Goal: Task Accomplishment & Management: Manage account settings

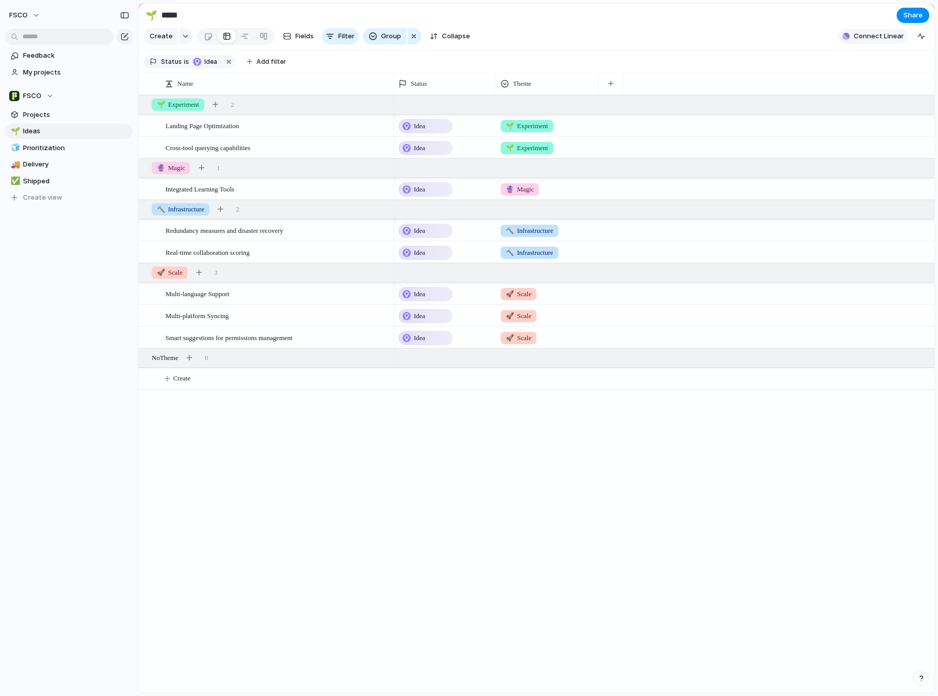
click at [892, 37] on span "Connect Linear" at bounding box center [879, 36] width 50 height 10
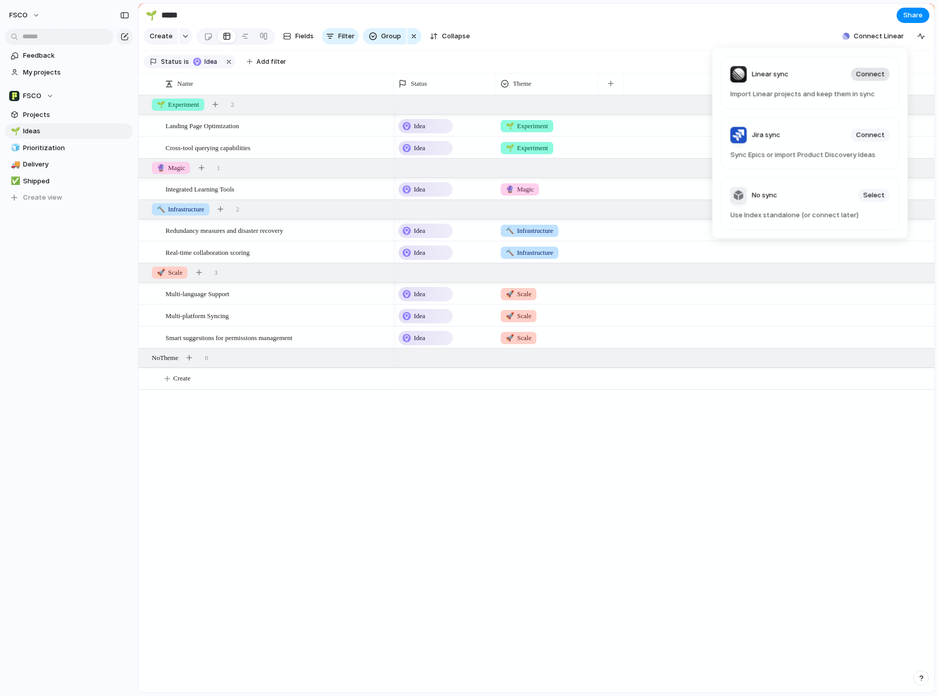
click at [877, 75] on span "Connect" at bounding box center [870, 74] width 29 height 10
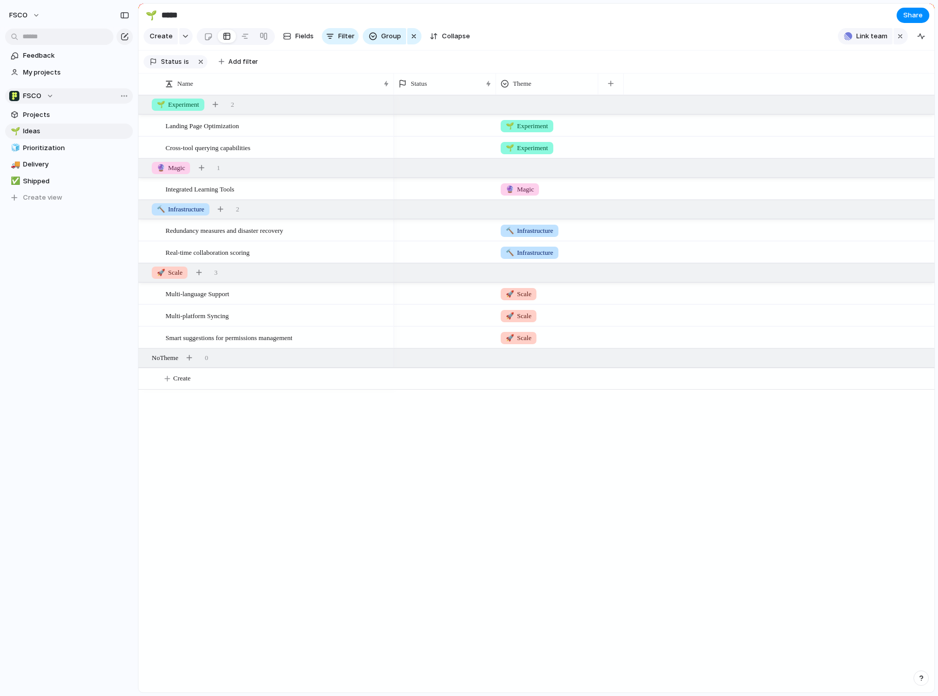
click at [50, 94] on div "FSCO" at bounding box center [31, 96] width 44 height 10
drag, startPoint x: 66, startPoint y: 264, endPoint x: 88, endPoint y: 143, distance: 123.0
click at [66, 263] on div "FSCO Create new team" at bounding box center [469, 348] width 938 height 696
drag, startPoint x: 90, startPoint y: 260, endPoint x: 91, endPoint y: 150, distance: 110.3
click at [91, 256] on div "Team settings Copy link Add members" at bounding box center [469, 348] width 938 height 696
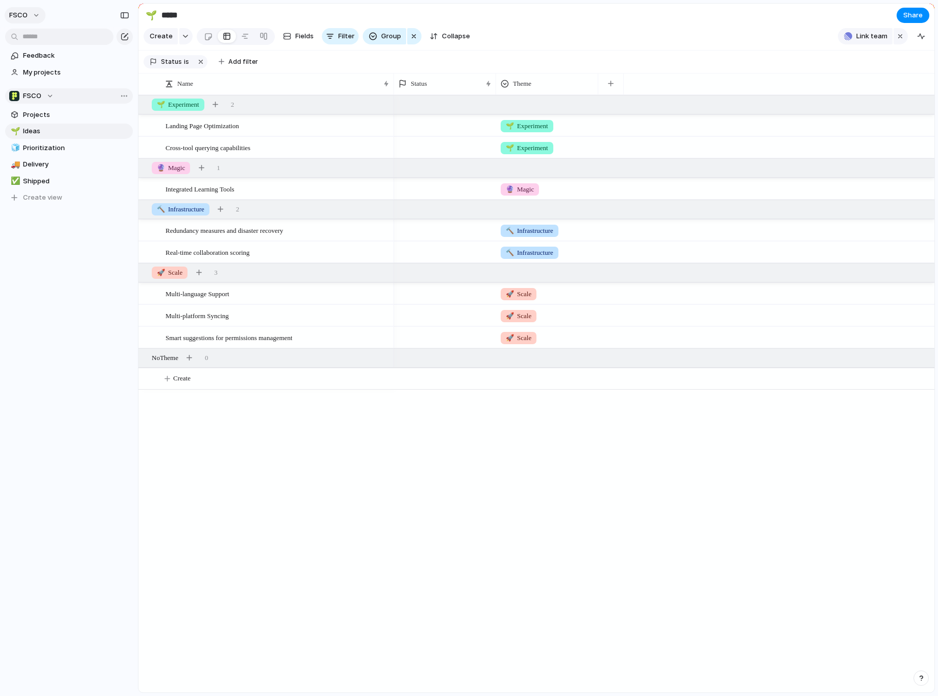
click at [36, 17] on button "FSCO" at bounding box center [25, 15] width 41 height 16
drag, startPoint x: 36, startPoint y: 286, endPoint x: 40, endPoint y: 254, distance: 32.4
click at [37, 282] on div "Settings Invite members Change theme Sign out" at bounding box center [469, 348] width 938 height 696
click at [49, 114] on span "Projects" at bounding box center [76, 115] width 106 height 10
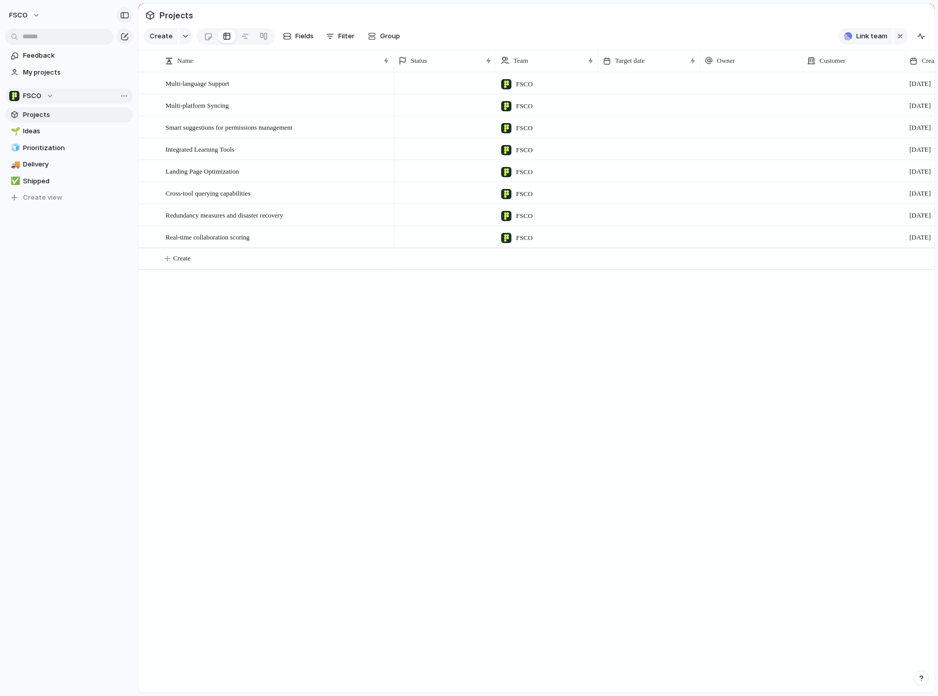
click at [127, 18] on div "button" at bounding box center [124, 15] width 9 height 7
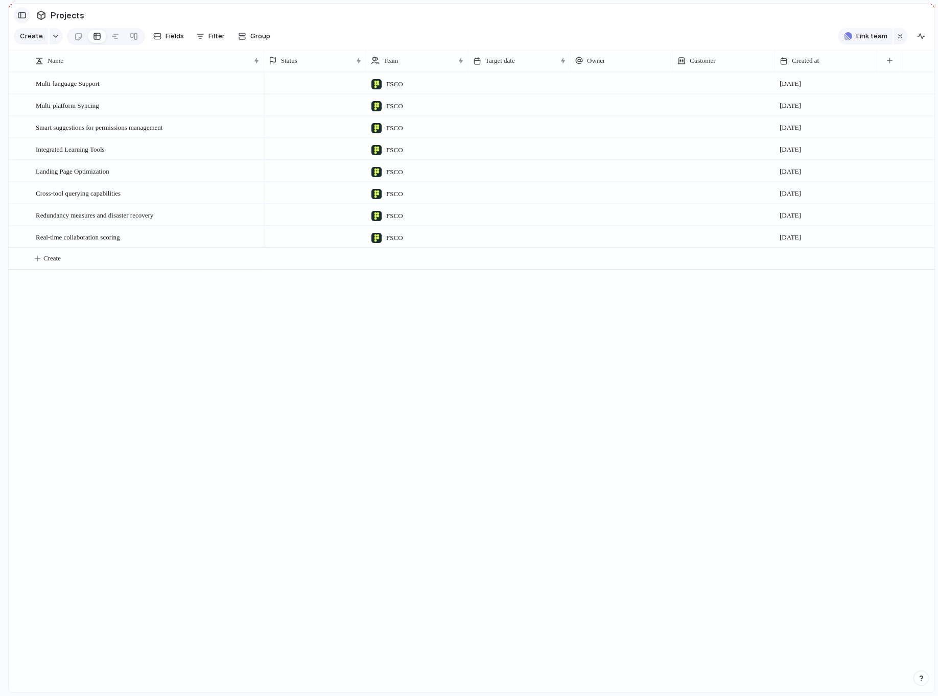
click at [19, 17] on div "button" at bounding box center [21, 15] width 9 height 7
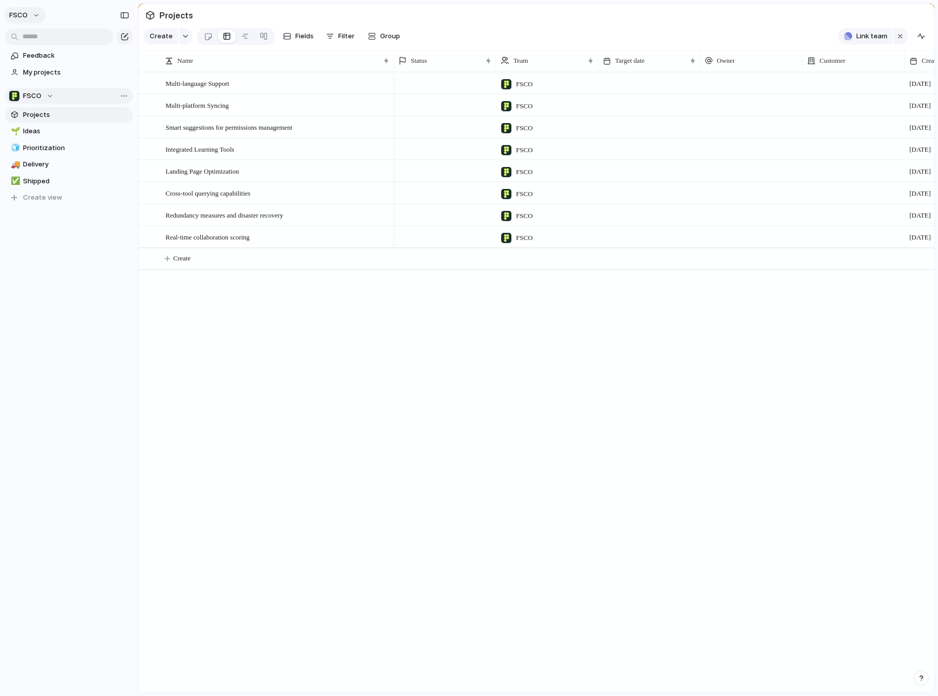
click at [39, 16] on button "FSCO" at bounding box center [25, 15] width 41 height 16
click at [45, 37] on span "Settings" at bounding box center [37, 38] width 28 height 10
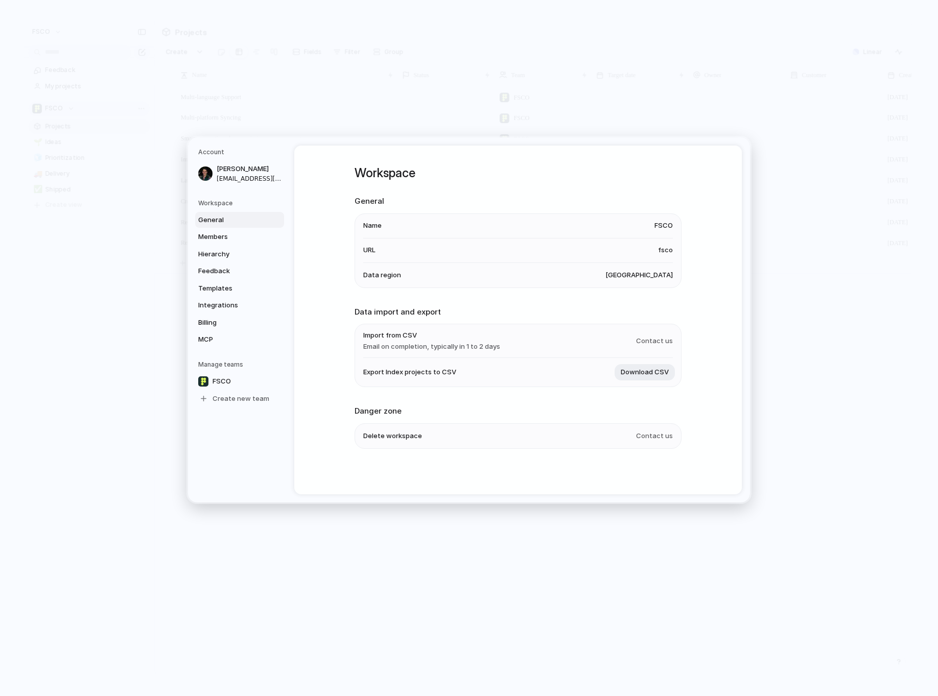
click at [221, 200] on h5 "Workspace" at bounding box center [241, 203] width 86 height 9
click at [222, 206] on h5 "Workspace" at bounding box center [241, 203] width 86 height 9
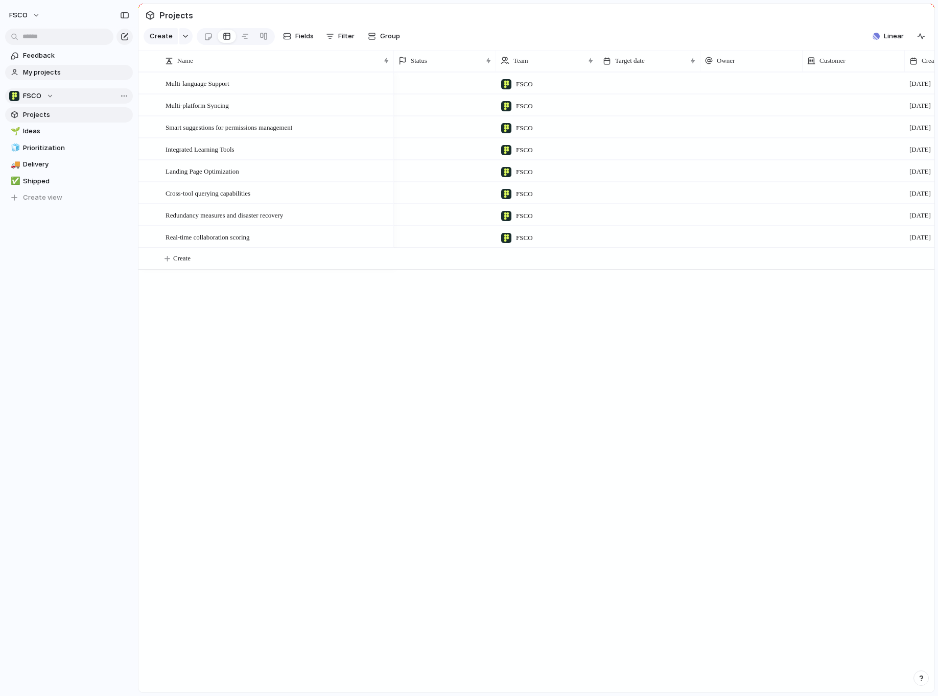
click at [46, 69] on span "My projects" at bounding box center [76, 72] width 106 height 10
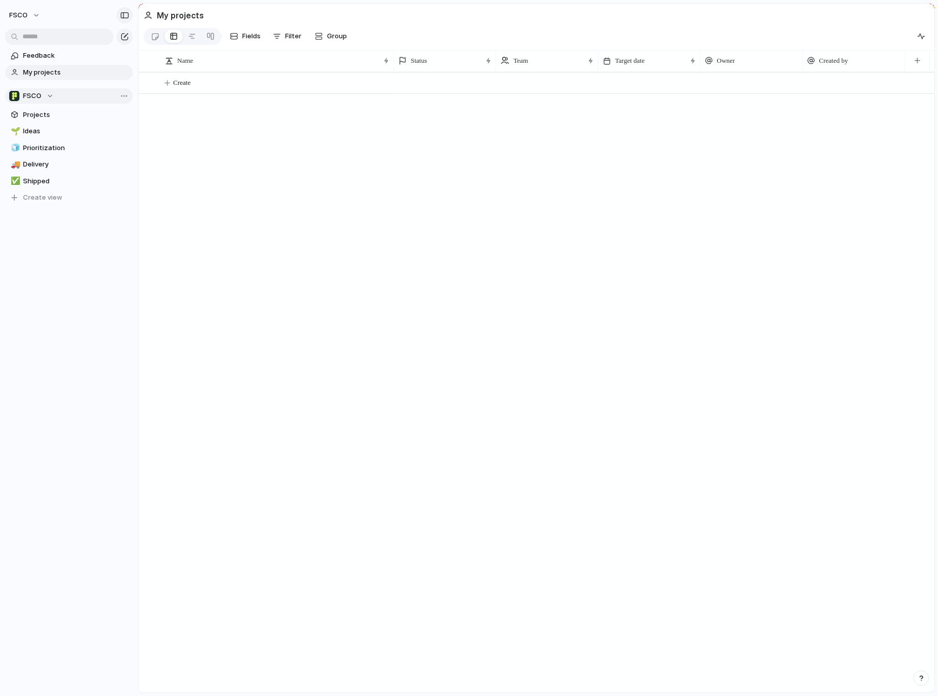
click at [124, 14] on div "button" at bounding box center [124, 15] width 9 height 7
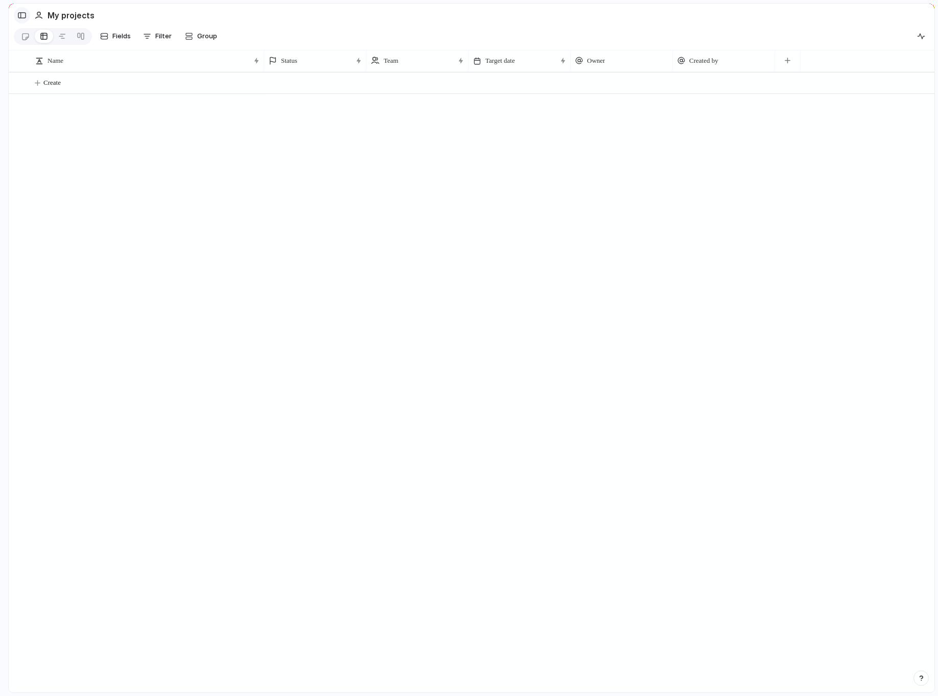
click at [25, 16] on div "button" at bounding box center [21, 15] width 9 height 7
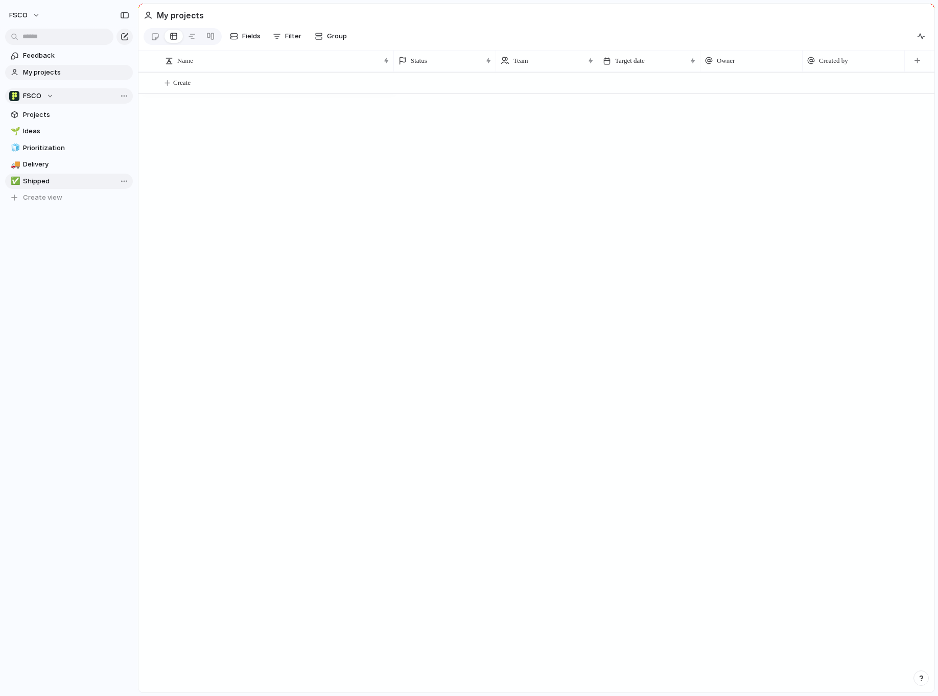
click at [34, 181] on span "Shipped" at bounding box center [76, 181] width 106 height 10
click at [40, 166] on span "Delivery" at bounding box center [76, 164] width 106 height 10
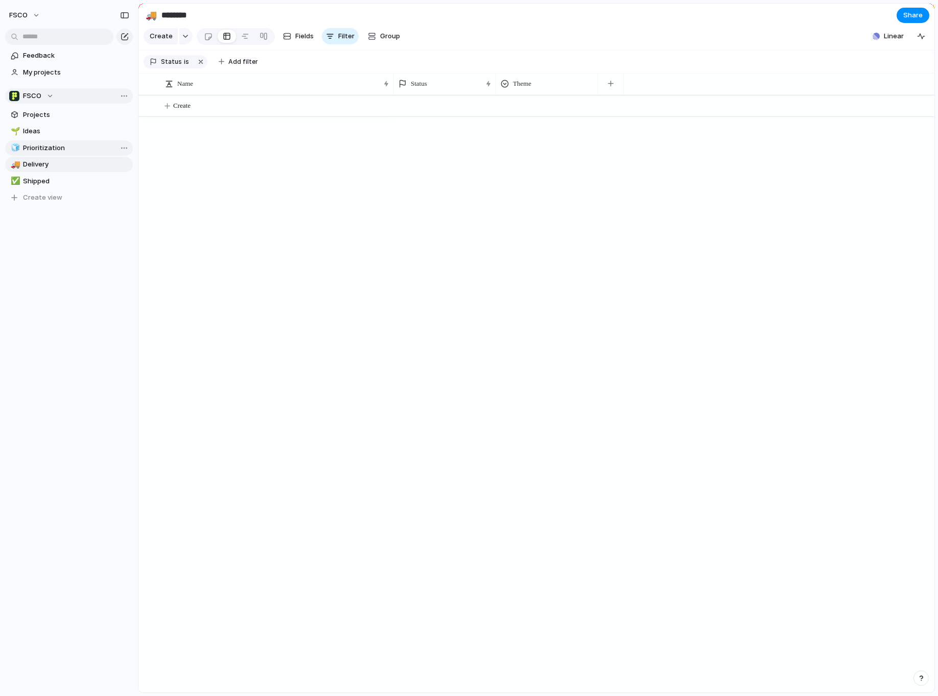
click at [43, 146] on span "Prioritization" at bounding box center [76, 148] width 106 height 10
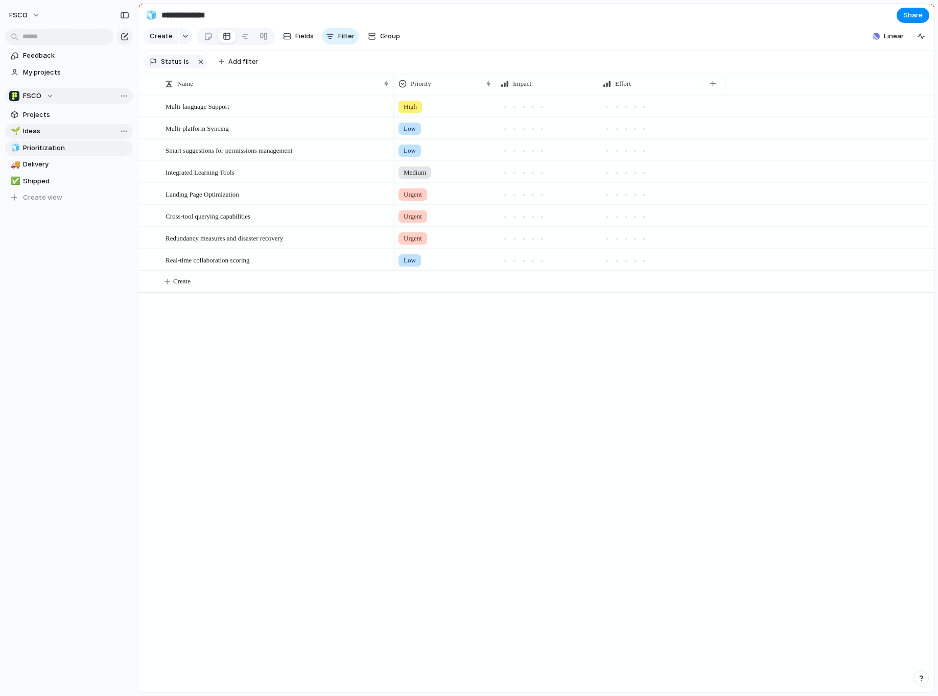
click at [41, 131] on span "Ideas" at bounding box center [76, 131] width 106 height 10
type input "*****"
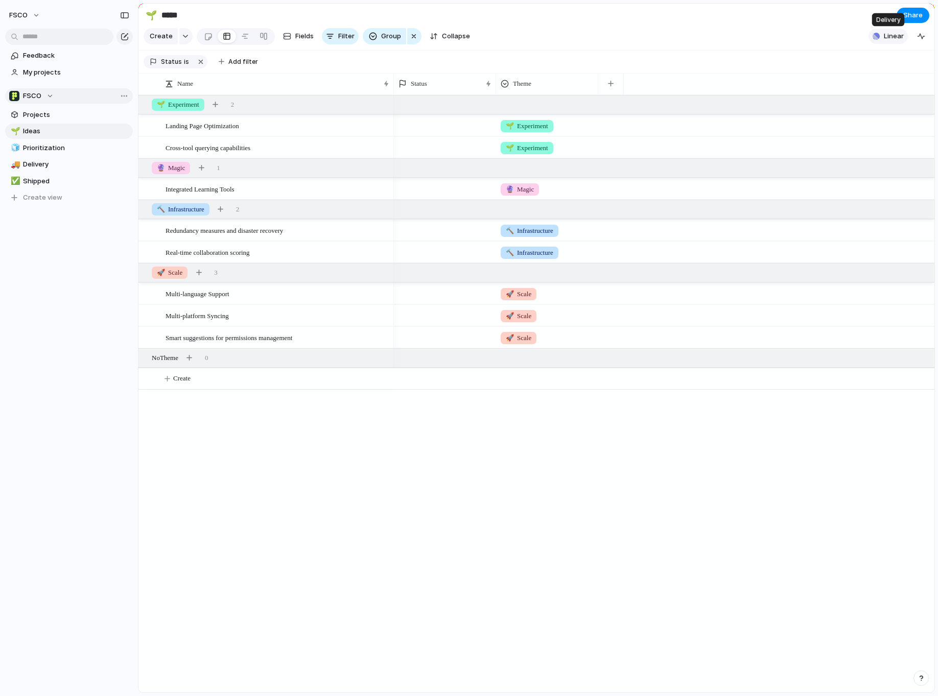
click at [886, 38] on span "Linear" at bounding box center [894, 36] width 20 height 10
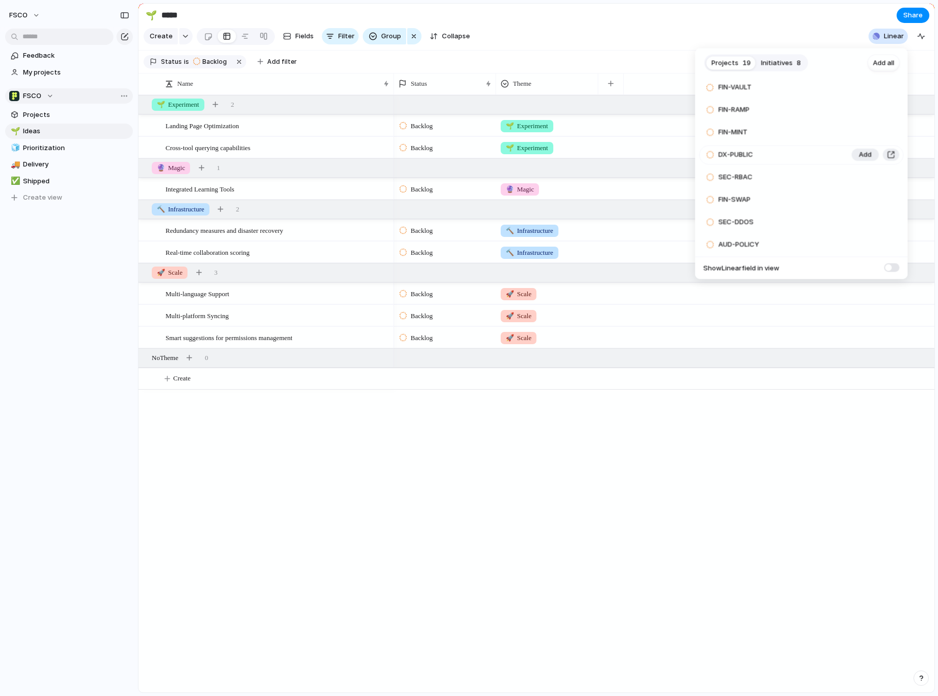
scroll to position [272, 0]
click at [777, 61] on span "Initiatives" at bounding box center [777, 63] width 32 height 10
click at [890, 65] on span "Add all" at bounding box center [883, 63] width 21 height 10
click at [884, 64] on span "Add all" at bounding box center [883, 63] width 21 height 10
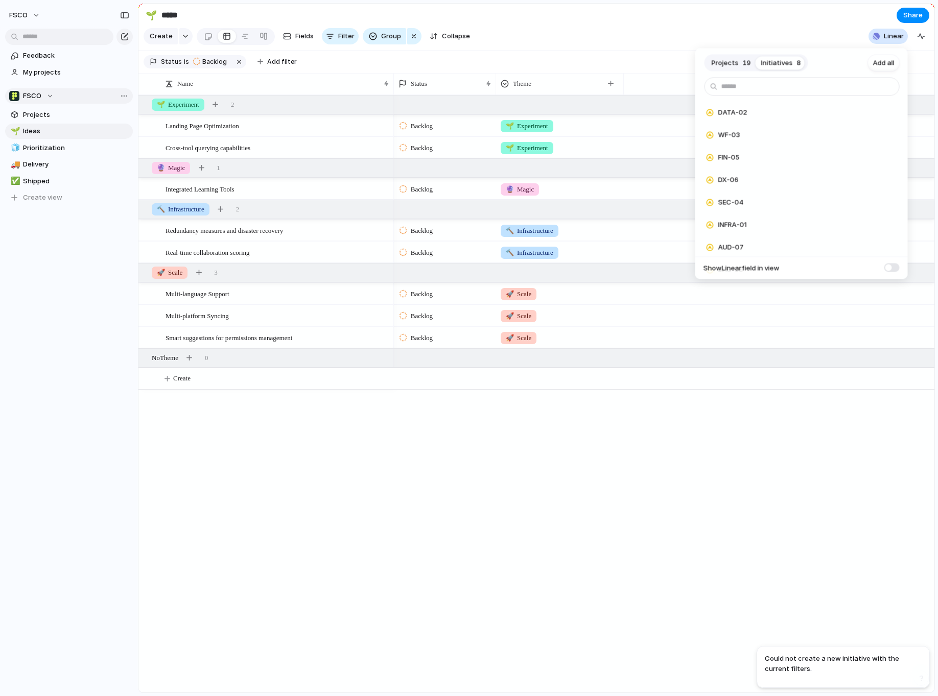
click at [732, 62] on span "Projects" at bounding box center [725, 63] width 27 height 10
click at [886, 60] on span "Add all" at bounding box center [883, 63] width 21 height 10
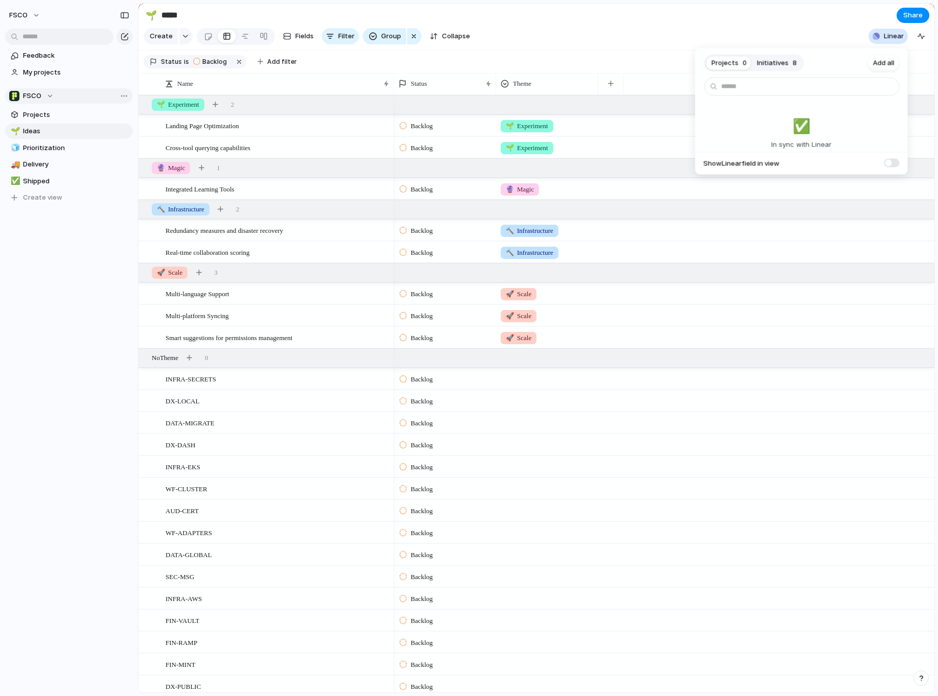
click at [52, 74] on div "Projects 0 Initiatives 8 Add all ✅️ In sync with Linear Show Linear field in vi…" at bounding box center [469, 348] width 938 height 696
click at [53, 73] on span "My projects" at bounding box center [76, 72] width 106 height 10
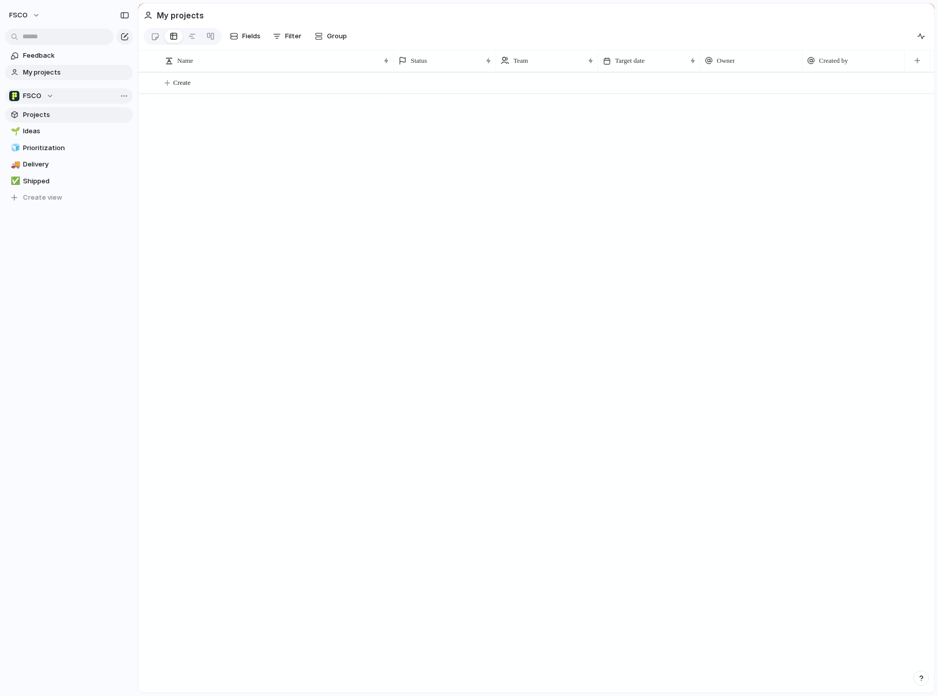
click at [39, 114] on span "Projects" at bounding box center [76, 115] width 106 height 10
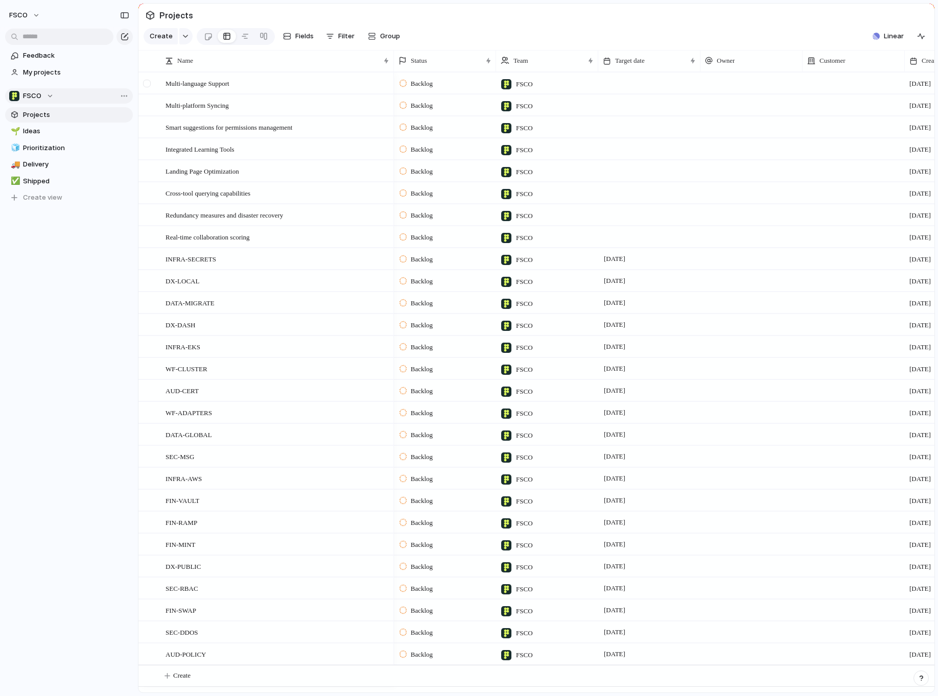
click at [146, 82] on div at bounding box center [147, 84] width 8 height 8
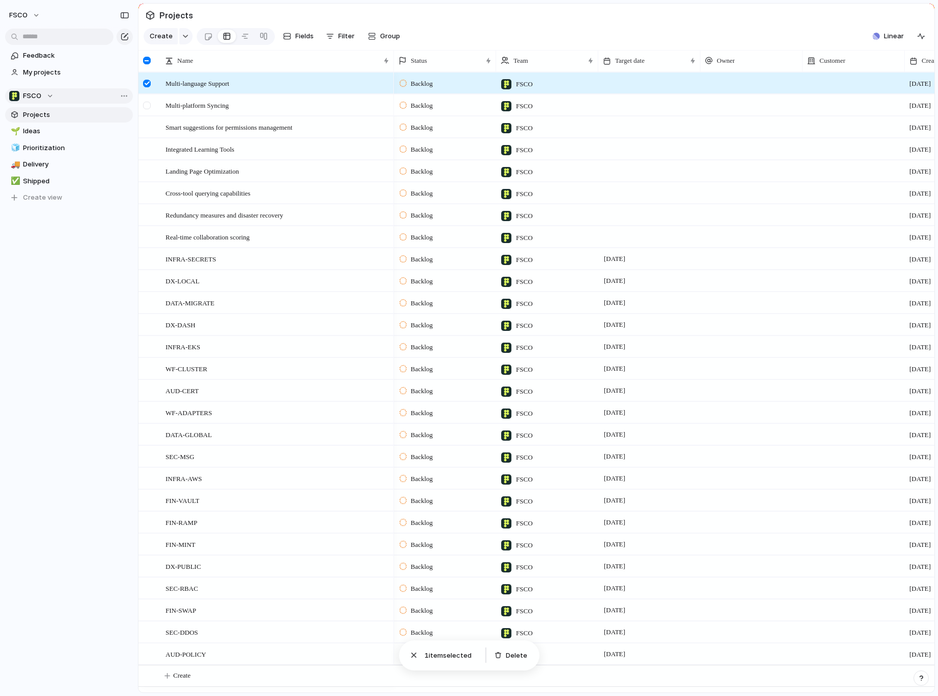
click at [147, 108] on div at bounding box center [147, 106] width 8 height 8
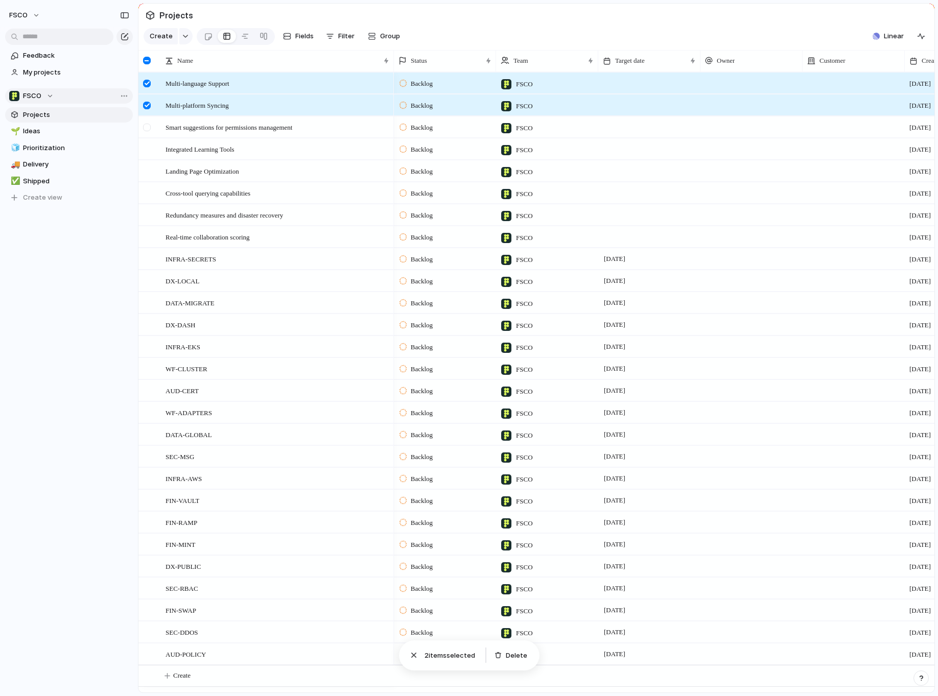
click at [147, 127] on div at bounding box center [147, 128] width 8 height 8
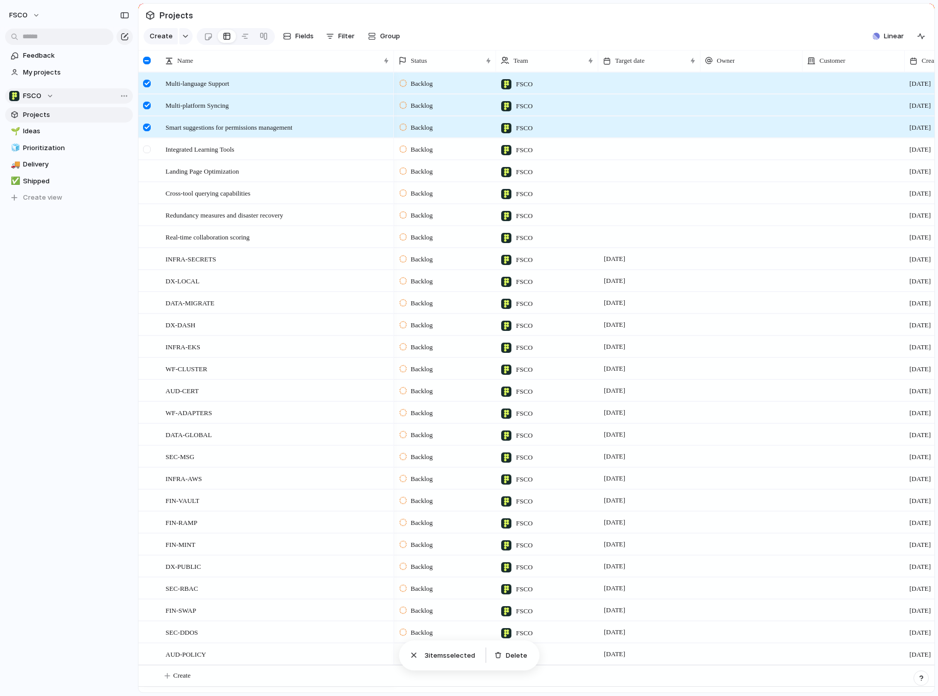
click at [145, 143] on div at bounding box center [148, 153] width 18 height 28
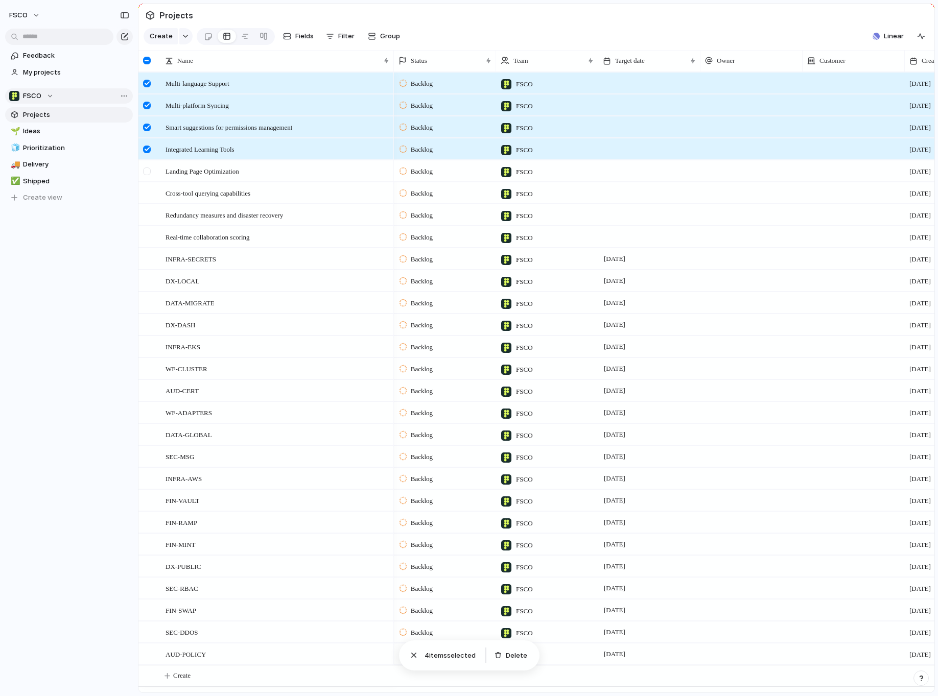
click at [148, 171] on div at bounding box center [147, 172] width 8 height 8
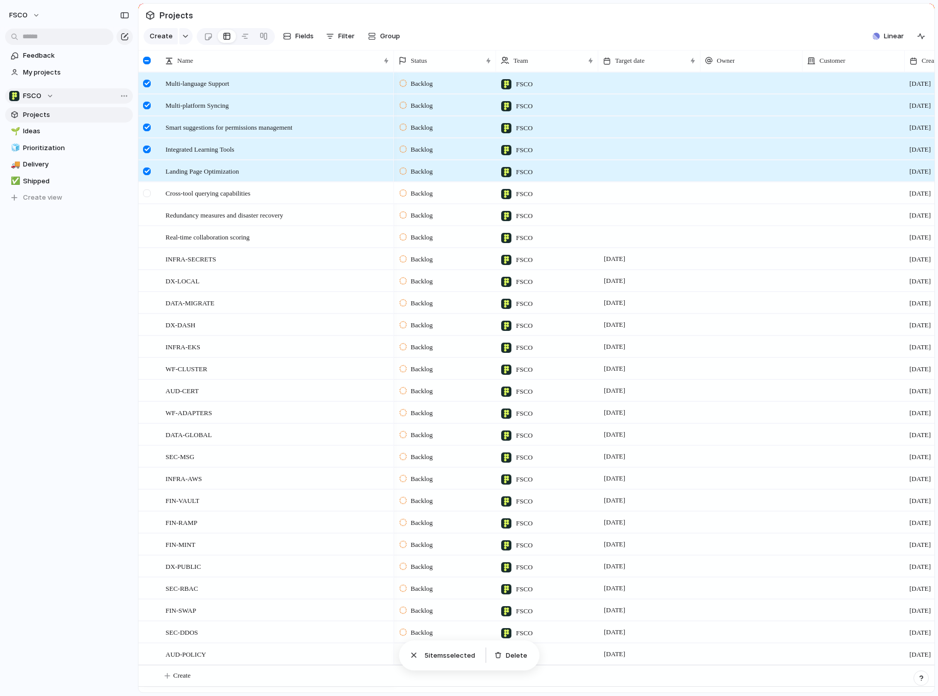
click at [152, 194] on div at bounding box center [148, 197] width 18 height 28
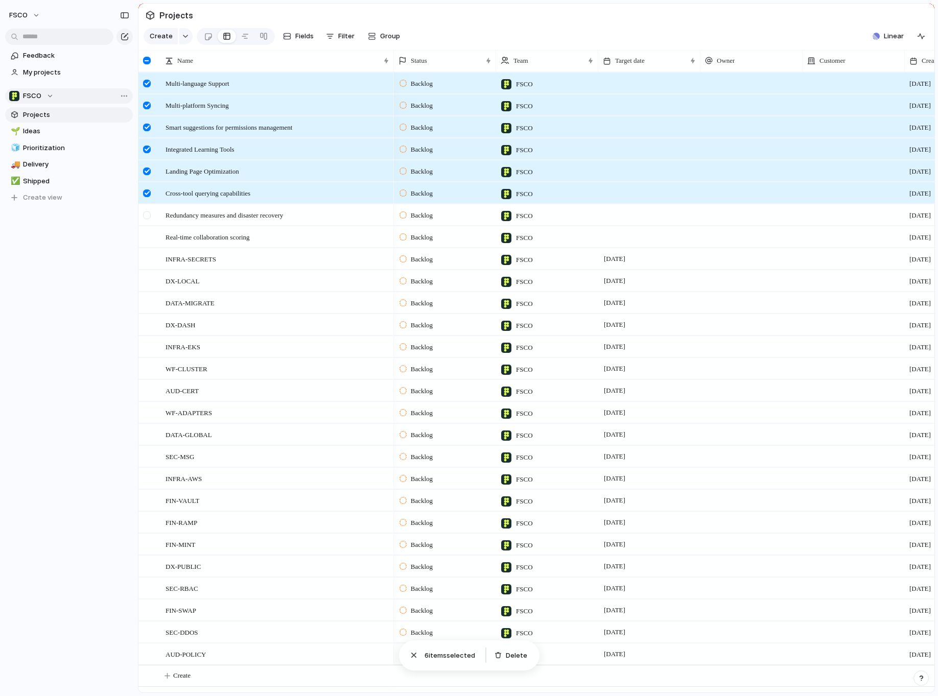
click at [152, 212] on div at bounding box center [148, 219] width 18 height 28
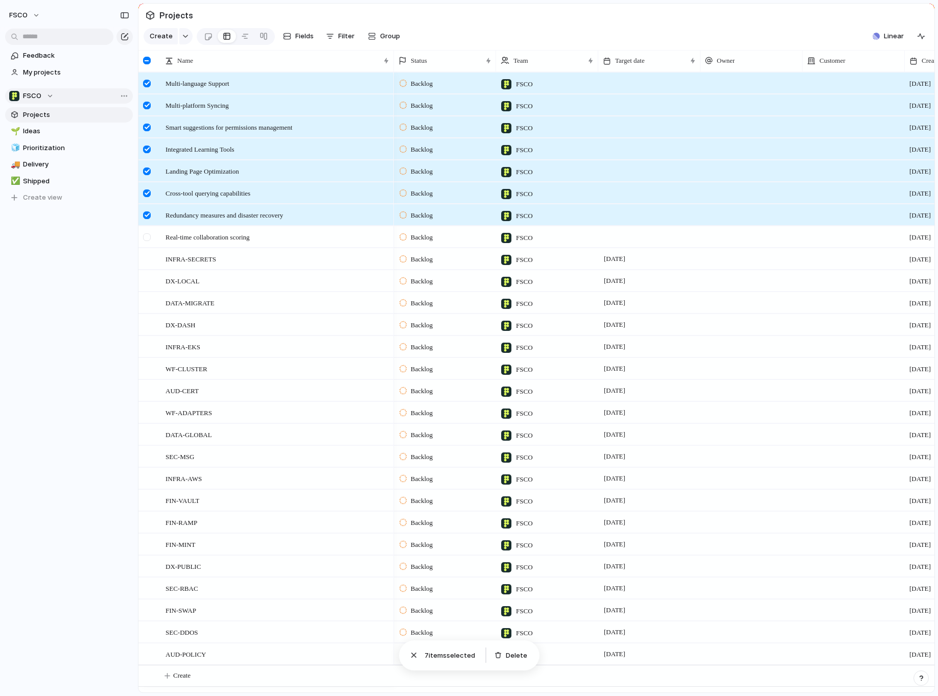
click at [150, 229] on div at bounding box center [148, 241] width 18 height 28
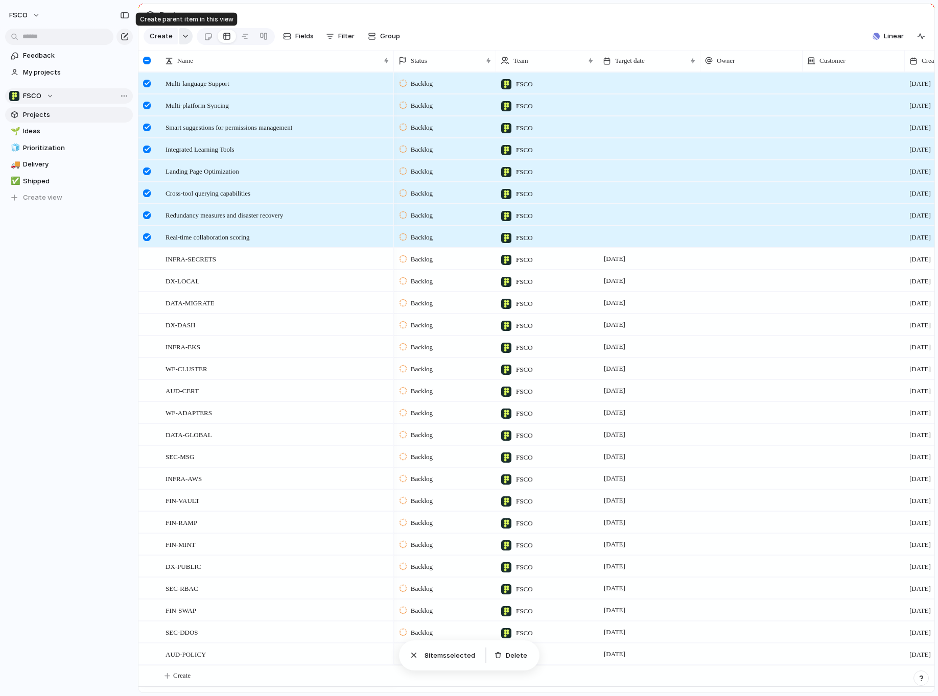
click at [184, 36] on div "button" at bounding box center [185, 36] width 7 height 4
click at [184, 36] on div "Goal Program Initiative Launch Project Customize" at bounding box center [469, 348] width 938 height 696
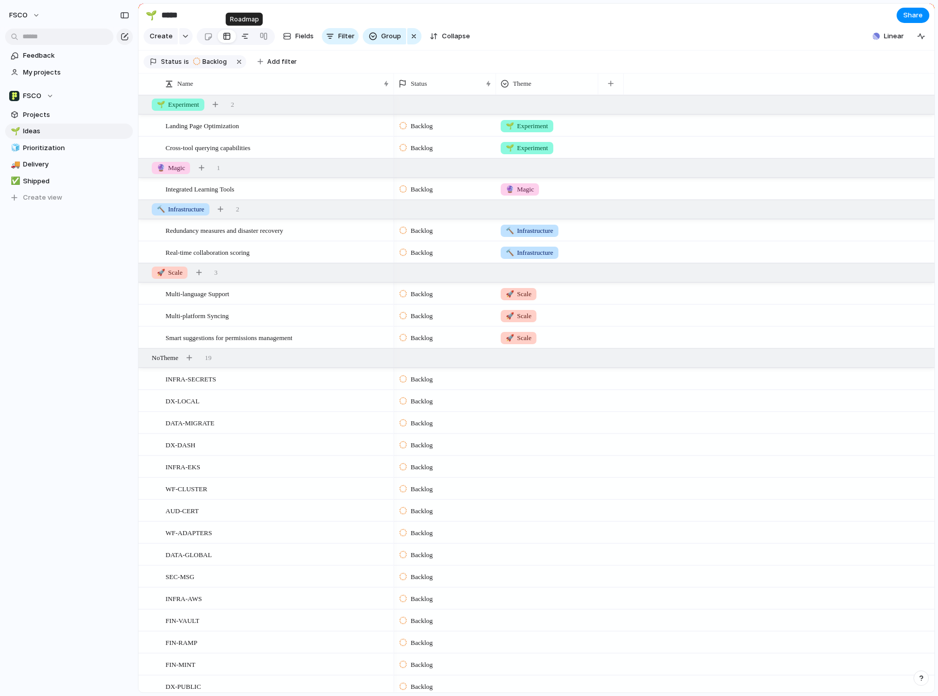
click at [242, 38] on div at bounding box center [245, 36] width 8 height 16
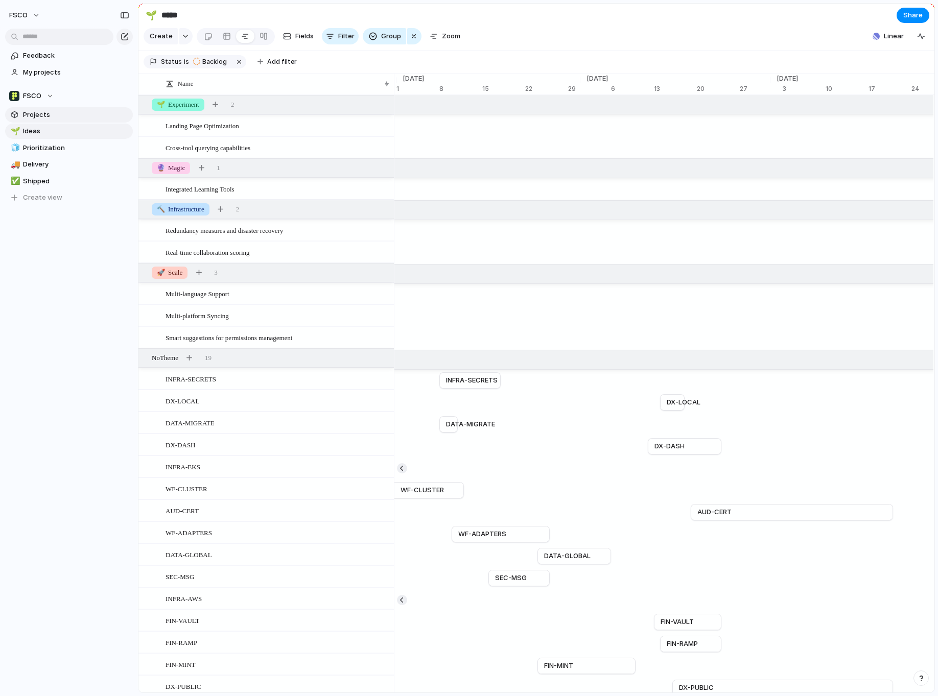
click at [39, 120] on link "Projects" at bounding box center [69, 114] width 128 height 15
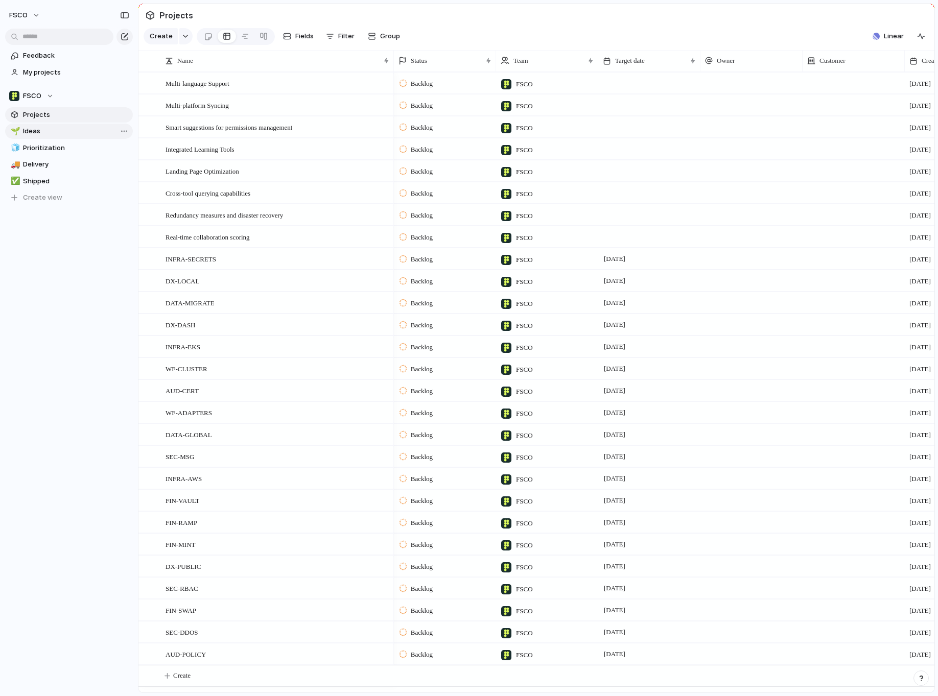
click at [71, 134] on span "Ideas" at bounding box center [76, 131] width 106 height 10
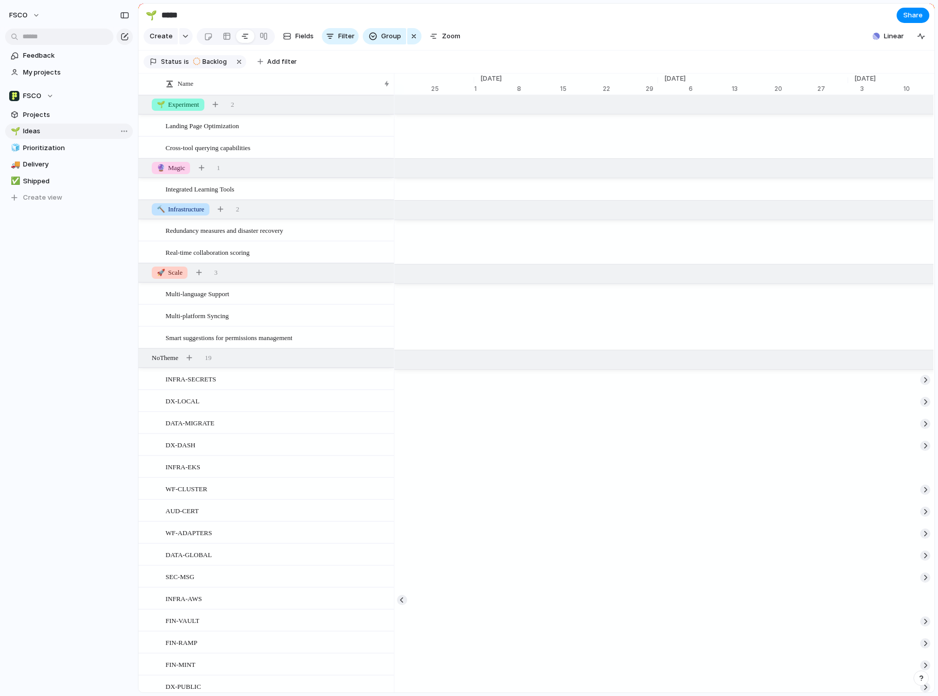
scroll to position [0, 6828]
click at [51, 152] on span "Prioritization" at bounding box center [76, 148] width 106 height 10
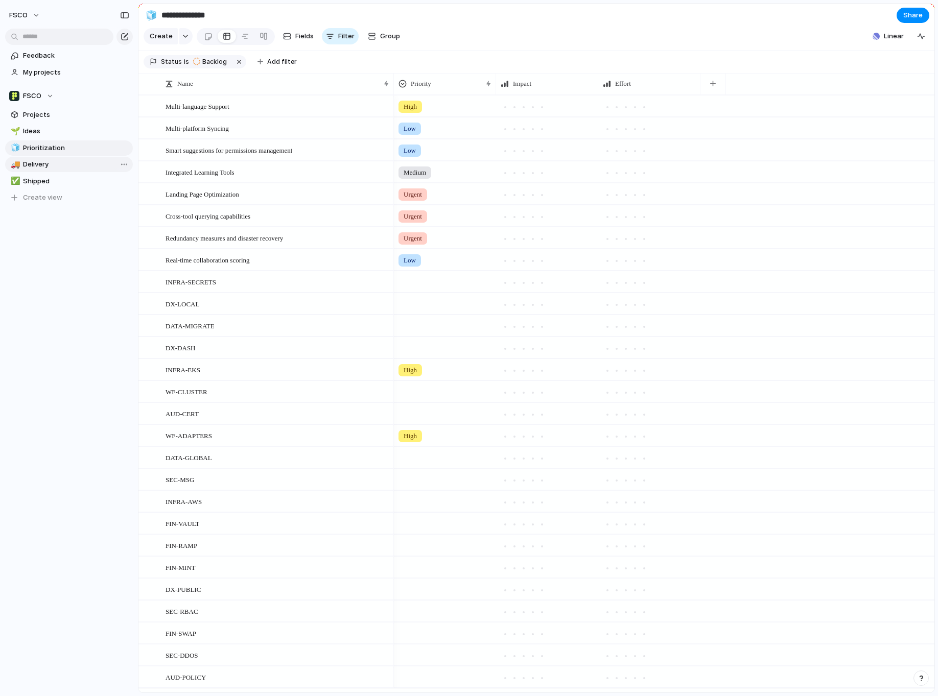
click at [46, 169] on span "Delivery" at bounding box center [76, 164] width 106 height 10
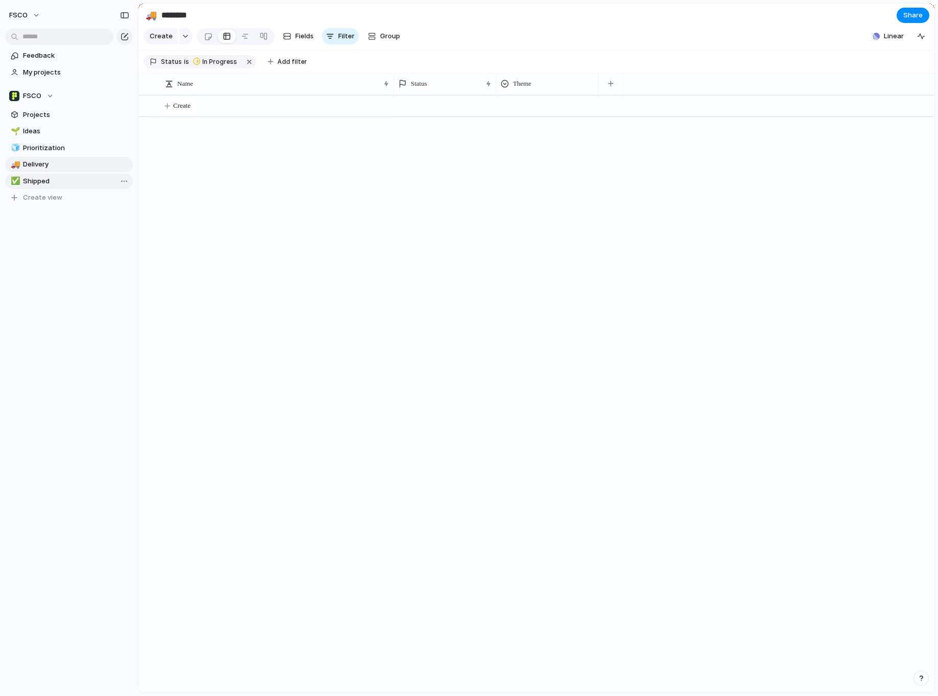
click at [43, 181] on span "Shipped" at bounding box center [76, 181] width 106 height 10
click at [50, 143] on link "🧊 Prioritization" at bounding box center [69, 147] width 128 height 15
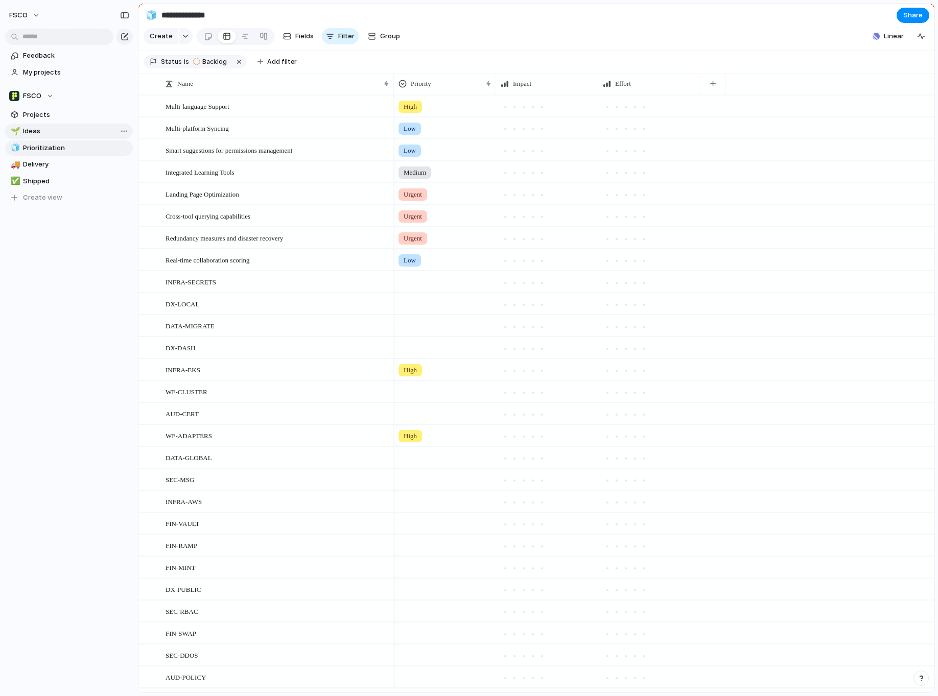
click at [50, 133] on span "Ideas" at bounding box center [76, 131] width 106 height 10
type input "*****"
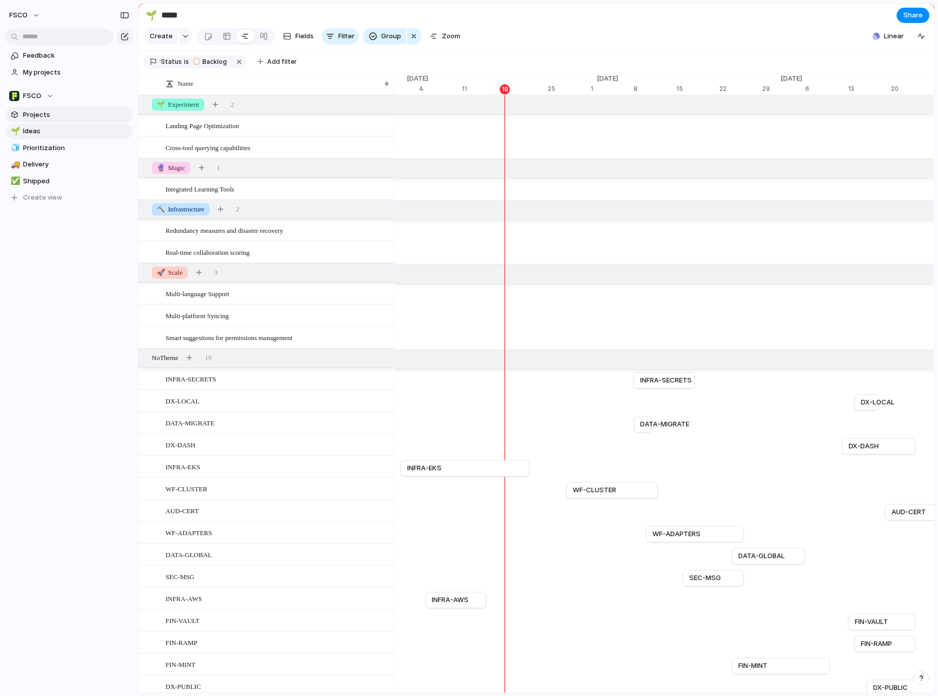
click at [49, 114] on span "Projects" at bounding box center [76, 115] width 106 height 10
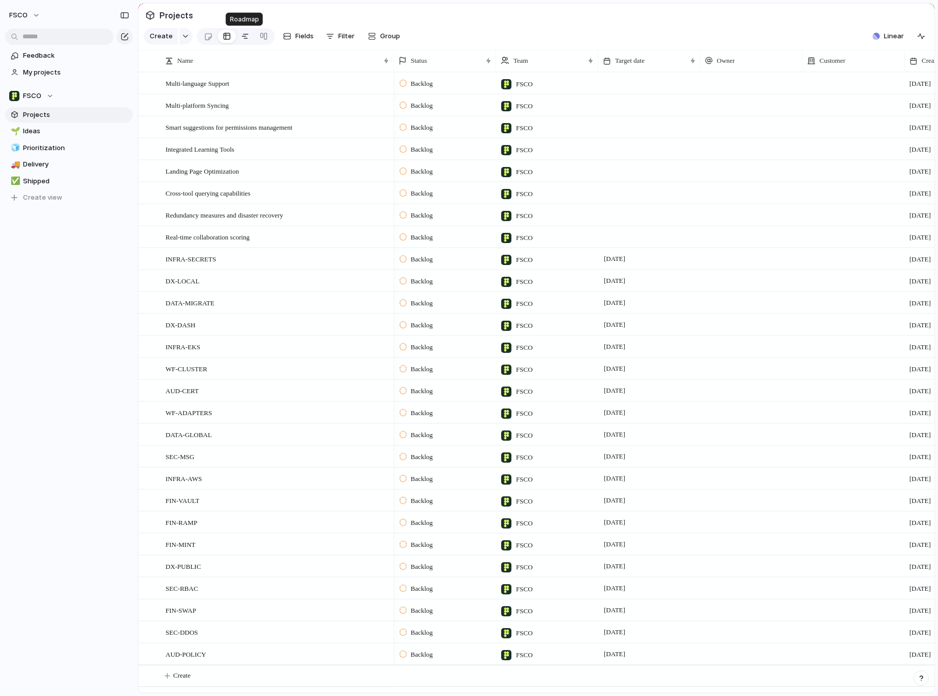
click at [237, 37] on link at bounding box center [245, 36] width 18 height 16
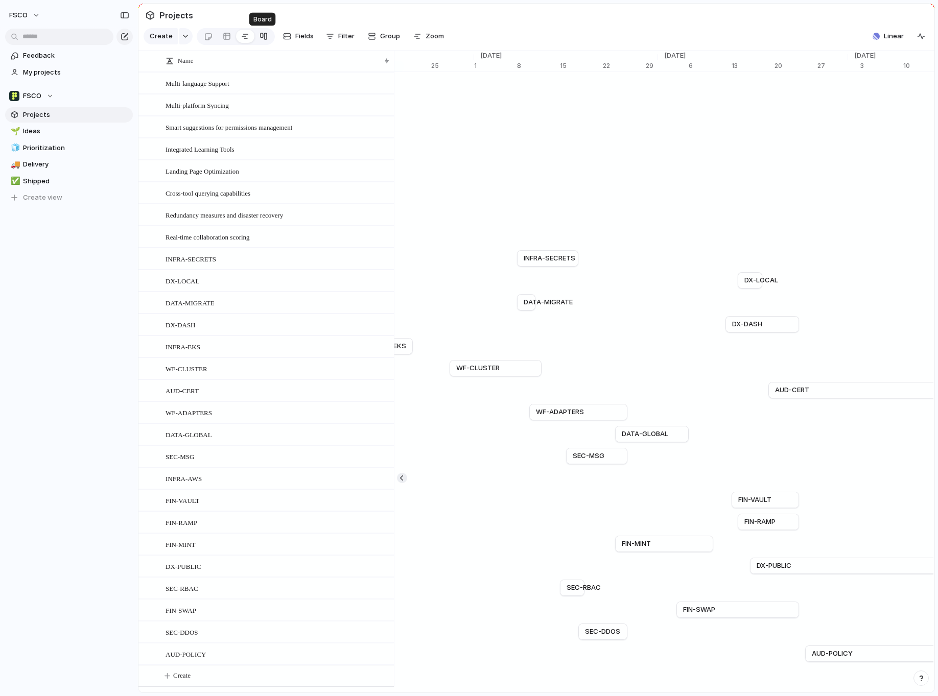
click at [259, 36] on div at bounding box center [263, 36] width 8 height 16
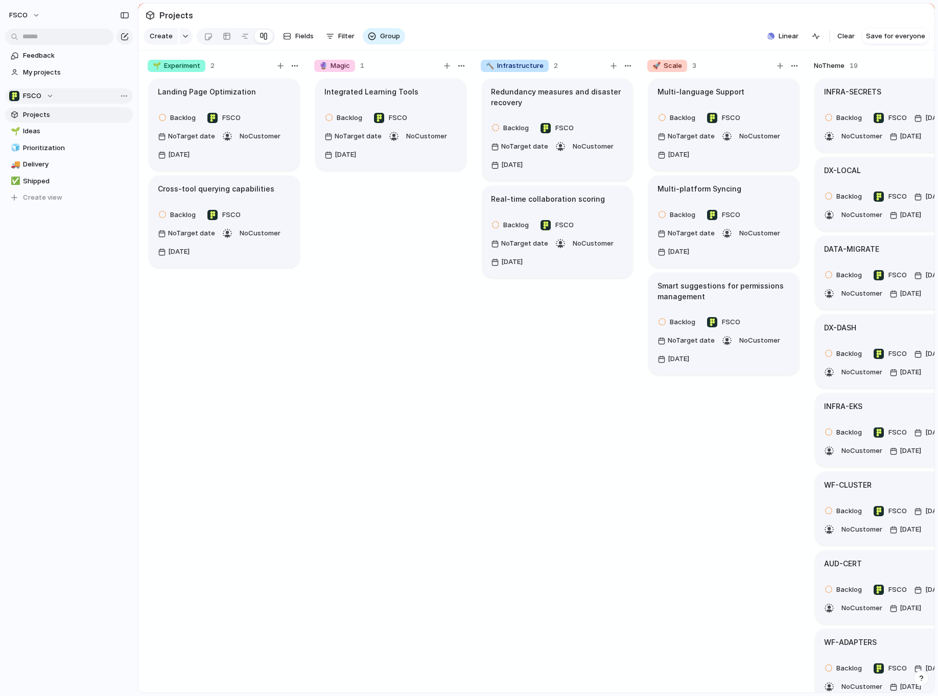
click at [48, 94] on div "FSCO" at bounding box center [31, 96] width 44 height 10
click at [48, 94] on div "FSCO Create new team" at bounding box center [469, 348] width 938 height 696
click at [46, 70] on span "My projects" at bounding box center [76, 72] width 106 height 10
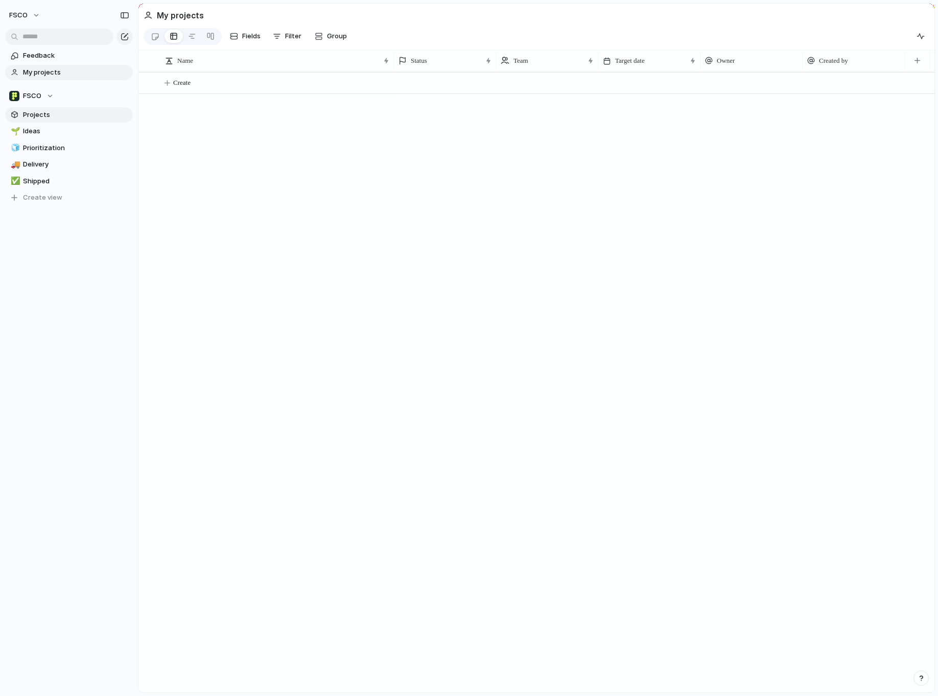
click at [32, 115] on span "Projects" at bounding box center [76, 115] width 106 height 10
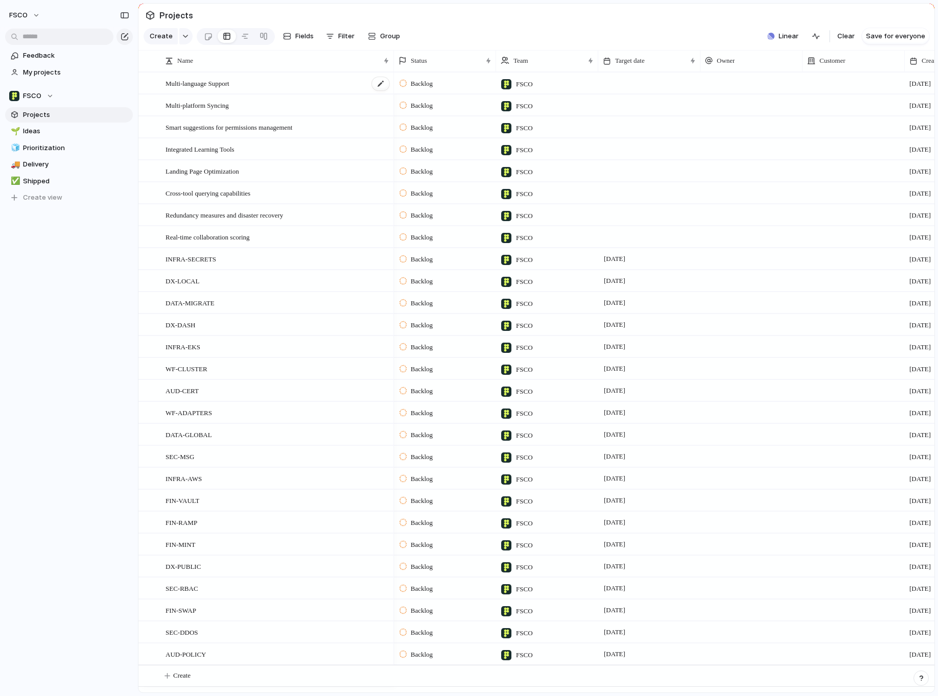
click at [229, 82] on span "Multi-language Support" at bounding box center [198, 83] width 64 height 12
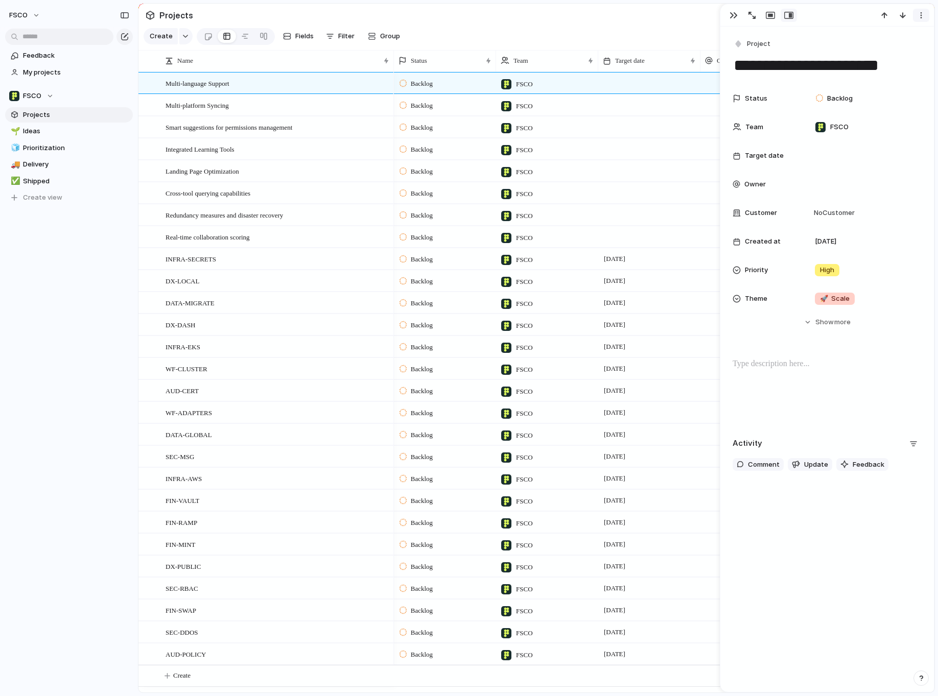
click at [924, 17] on div "button" at bounding box center [921, 15] width 8 height 8
click at [890, 53] on li "Delete" at bounding box center [889, 53] width 77 height 16
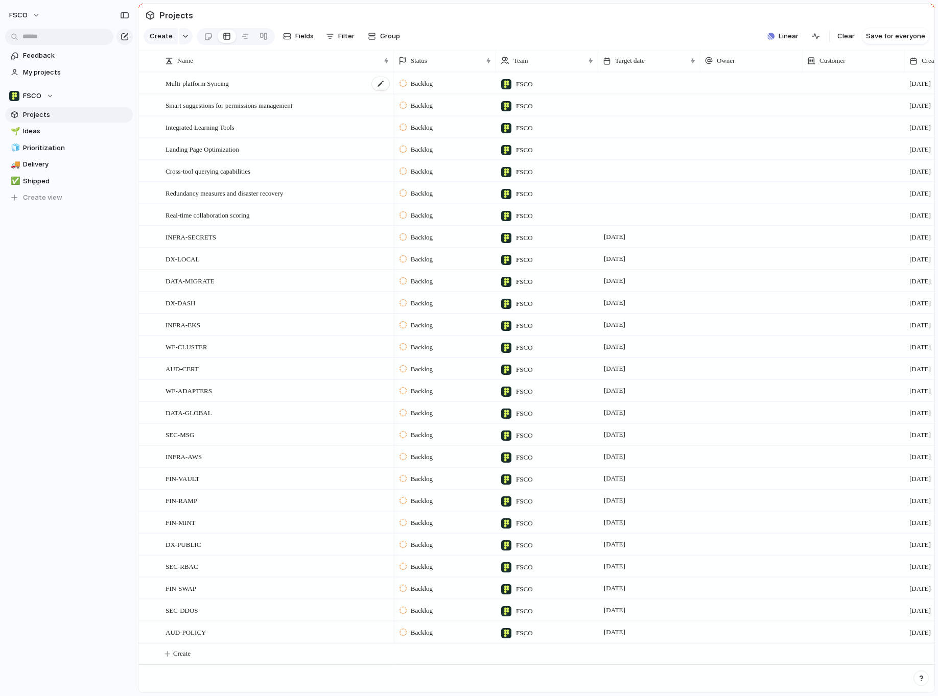
click at [254, 88] on div "Multi-platform Syncing" at bounding box center [278, 83] width 225 height 21
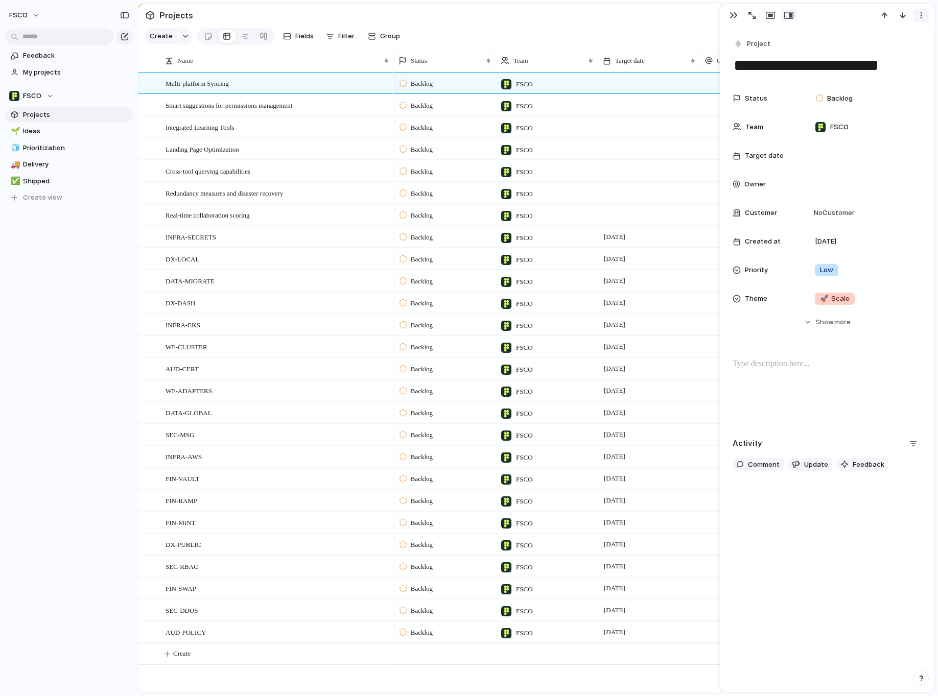
click at [919, 12] on div "button" at bounding box center [921, 15] width 8 height 8
drag, startPoint x: 876, startPoint y: 53, endPoint x: 730, endPoint y: 94, distance: 151.2
click at [876, 54] on span "Delete" at bounding box center [876, 54] width 21 height 10
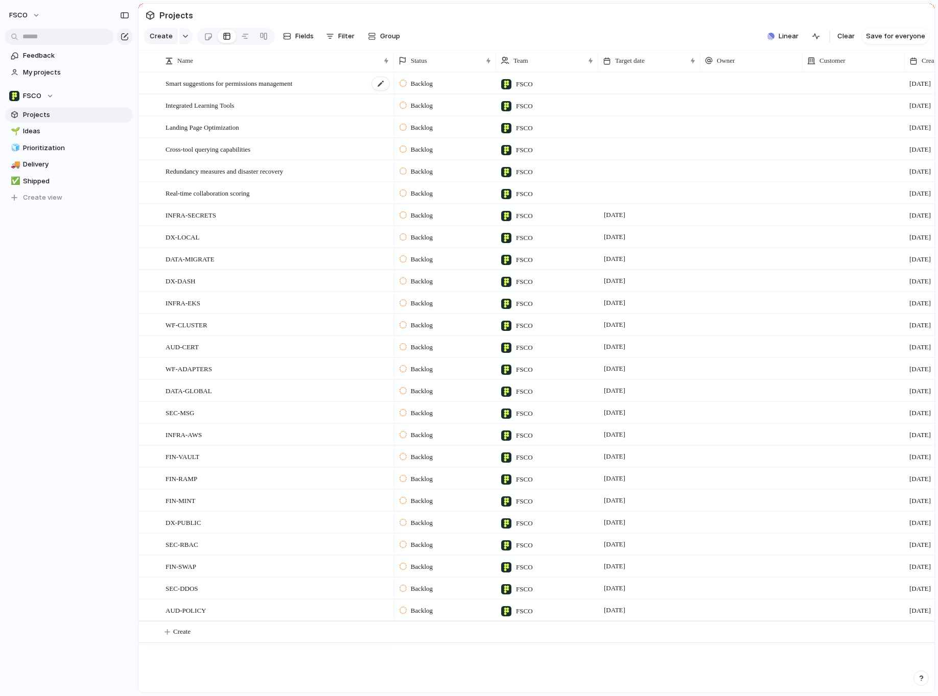
click at [292, 84] on span "Smart suggestions for permissions management" at bounding box center [229, 83] width 127 height 12
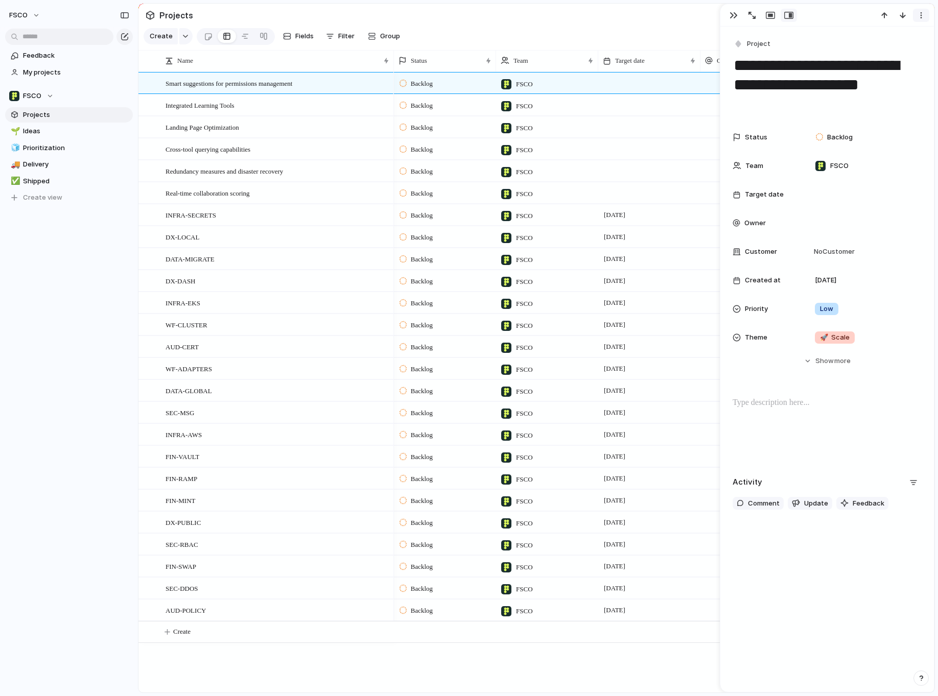
click at [920, 16] on div "button" at bounding box center [921, 15] width 8 height 8
drag, startPoint x: 893, startPoint y: 51, endPoint x: 888, endPoint y: 52, distance: 5.2
click at [893, 51] on li "Delete" at bounding box center [889, 53] width 77 height 16
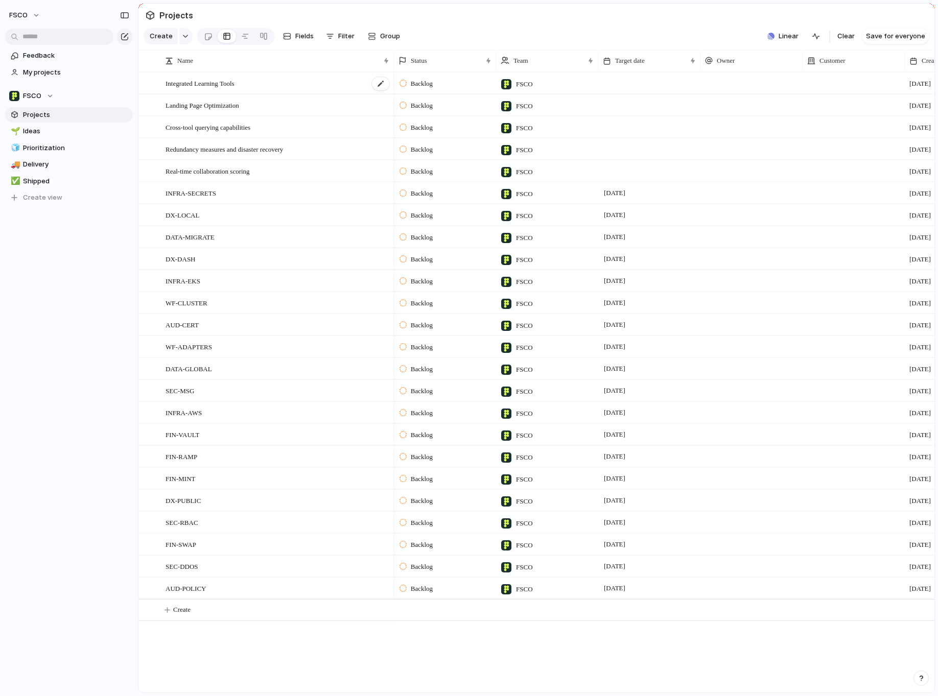
click at [359, 84] on div "Integrated Learning Tools" at bounding box center [278, 83] width 225 height 21
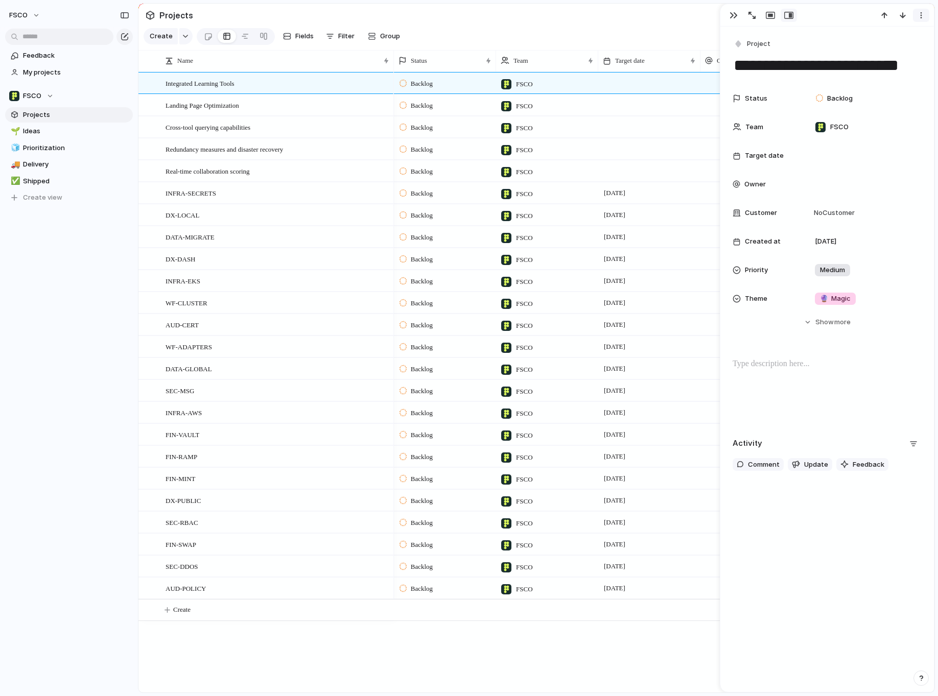
click at [922, 17] on div "button" at bounding box center [921, 15] width 8 height 8
click at [873, 42] on span "Mark as duplicate" at bounding box center [894, 37] width 57 height 10
click at [918, 19] on div "button" at bounding box center [921, 15] width 8 height 8
click at [881, 54] on span "Delete" at bounding box center [876, 54] width 21 height 10
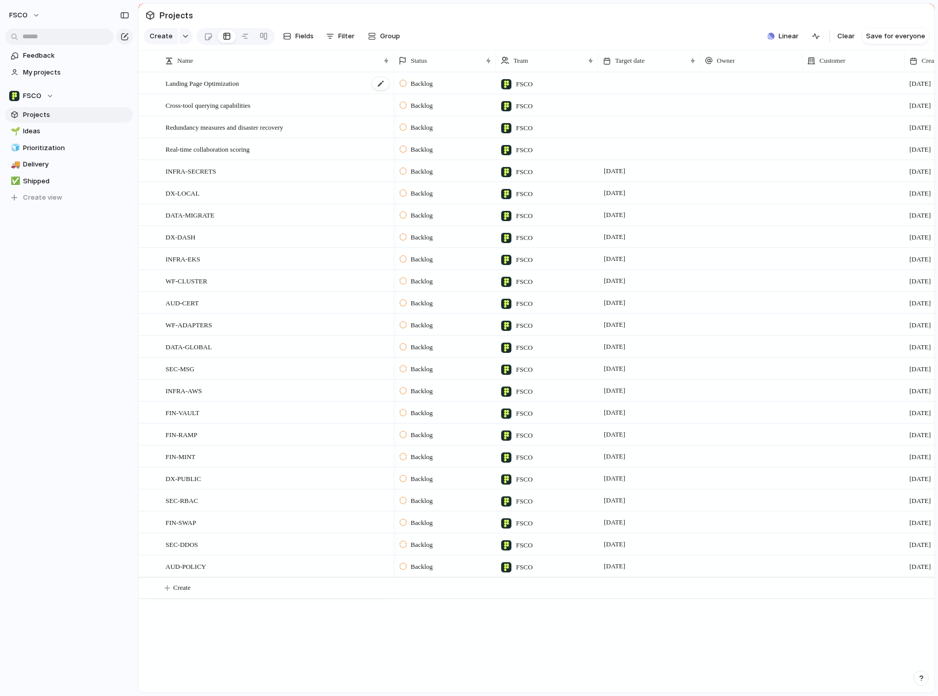
click at [272, 82] on div "Landing Page Optimization" at bounding box center [278, 83] width 225 height 21
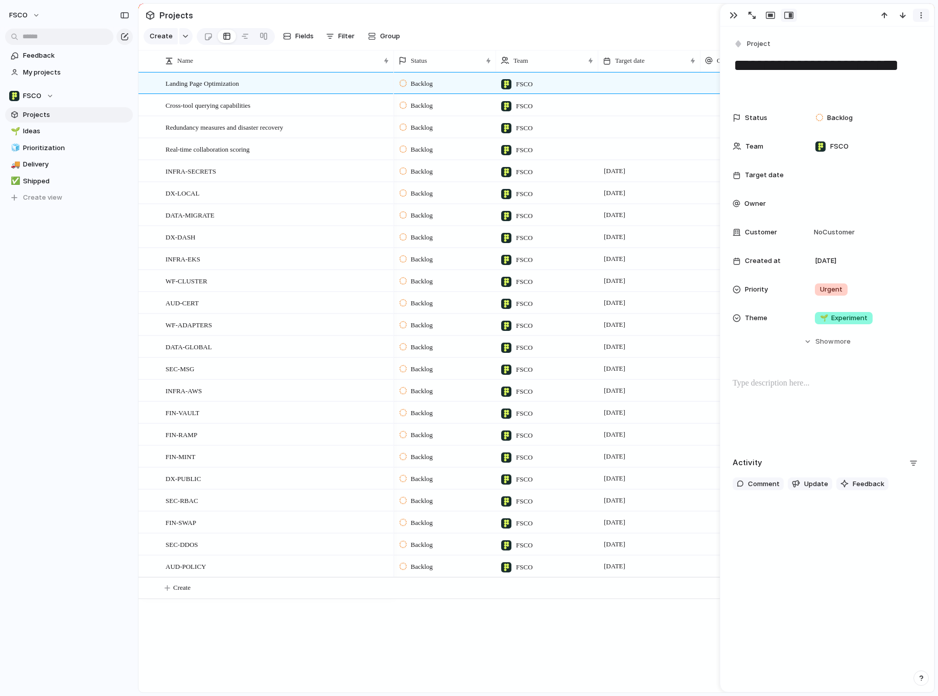
click at [920, 15] on div "button" at bounding box center [921, 15] width 8 height 8
drag, startPoint x: 885, startPoint y: 53, endPoint x: 854, endPoint y: 63, distance: 33.3
click at [885, 53] on span "Delete" at bounding box center [876, 54] width 21 height 10
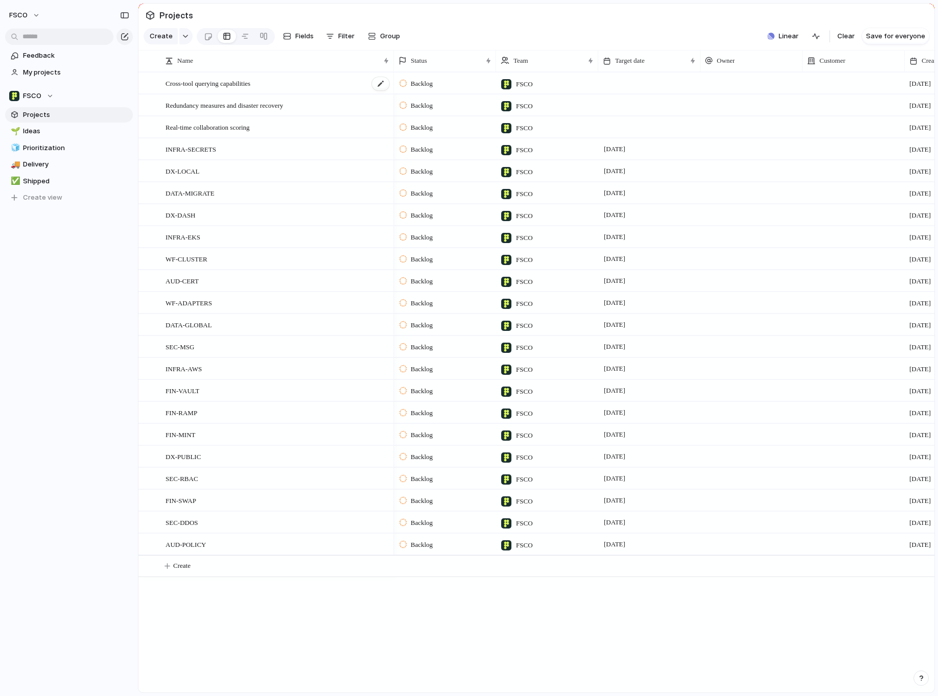
click at [363, 86] on div "Cross-tool querying capabilities" at bounding box center [278, 83] width 225 height 21
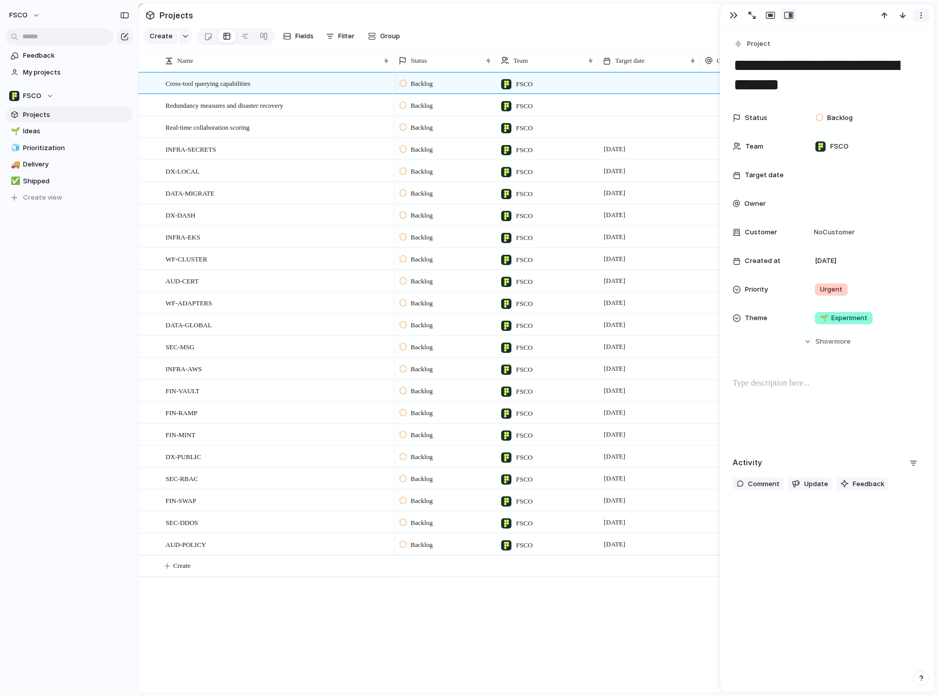
click at [918, 19] on div "button" at bounding box center [921, 15] width 8 height 8
click at [898, 58] on li "Delete" at bounding box center [889, 53] width 77 height 16
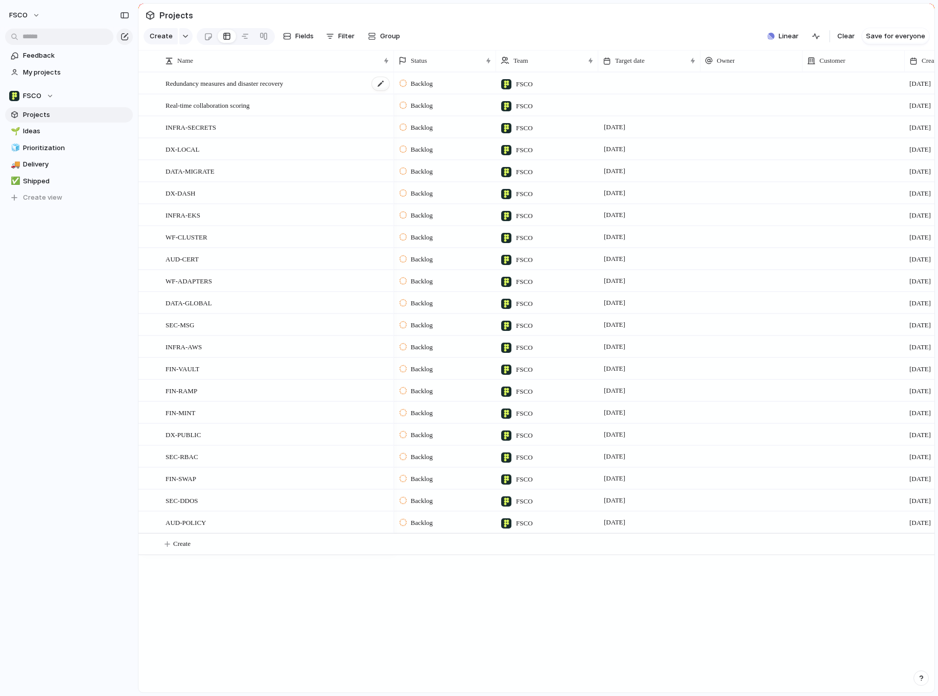
click at [350, 82] on div "Redundancy measures and disaster recovery" at bounding box center [278, 83] width 225 height 21
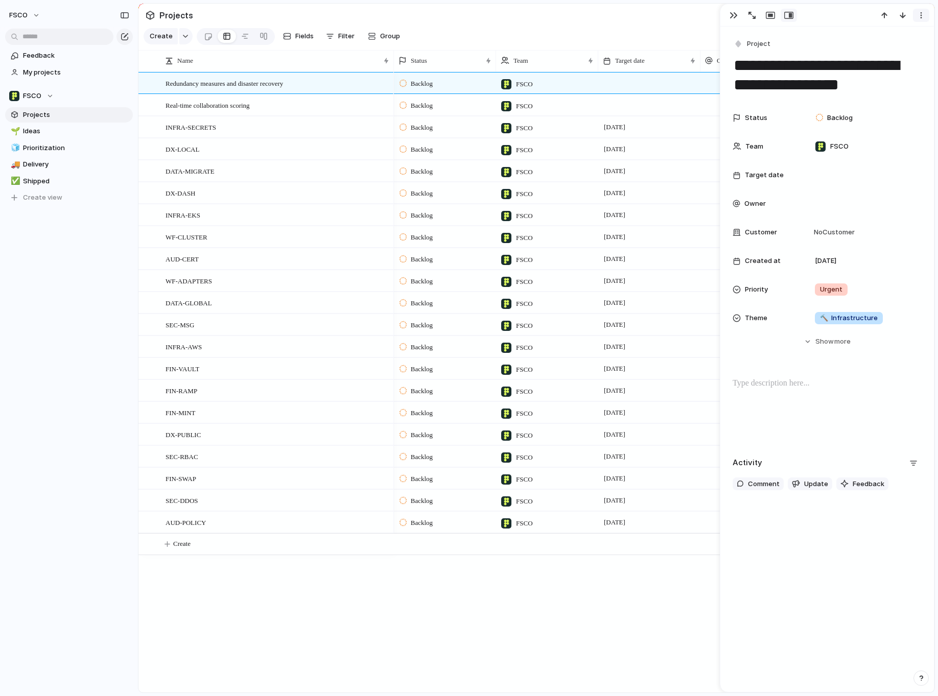
click at [921, 17] on div "button" at bounding box center [921, 15] width 8 height 8
click at [878, 56] on span "Delete" at bounding box center [876, 53] width 21 height 10
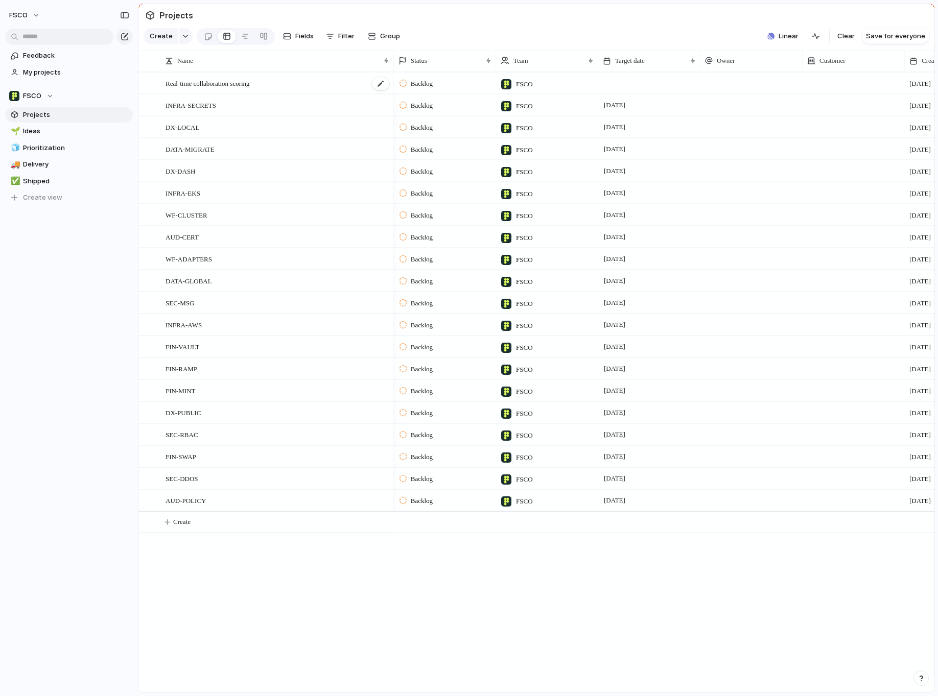
click at [323, 86] on div "Real-time collaboration scoring" at bounding box center [278, 83] width 225 height 21
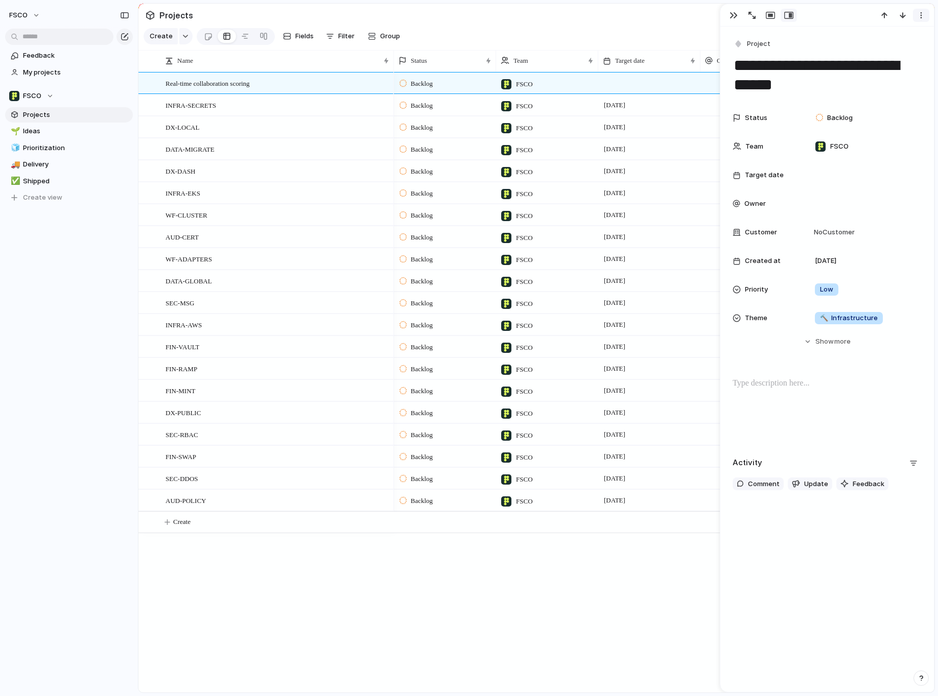
click at [920, 17] on div "button" at bounding box center [921, 15] width 8 height 8
click at [887, 55] on li "Delete" at bounding box center [889, 53] width 77 height 16
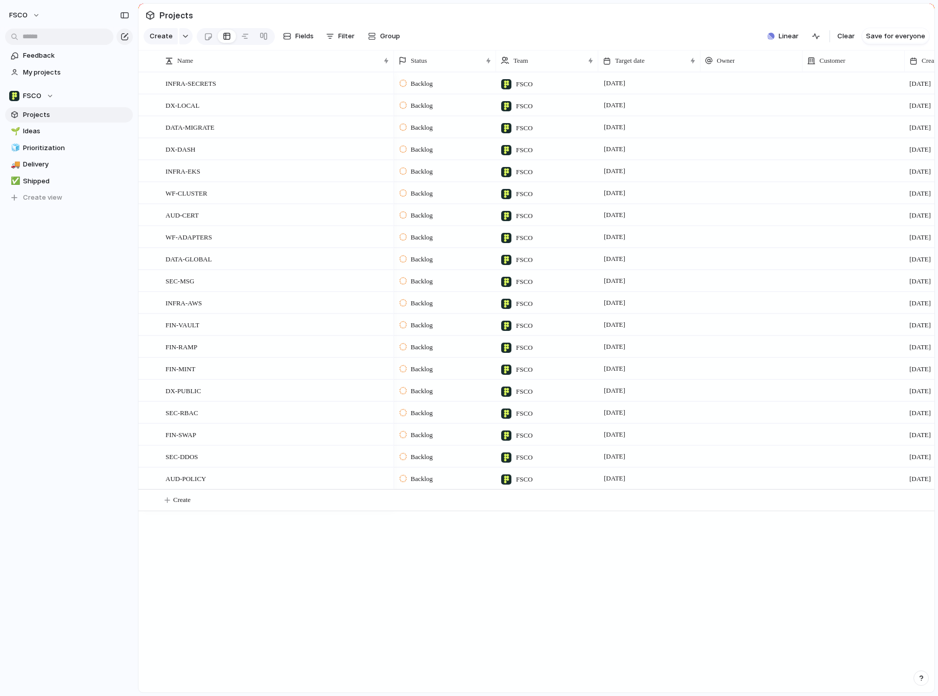
click at [526, 85] on span "FSCO" at bounding box center [524, 84] width 17 height 10
click at [466, 572] on div "FSCO" at bounding box center [469, 348] width 938 height 696
click at [59, 72] on span "My projects" at bounding box center [76, 72] width 106 height 10
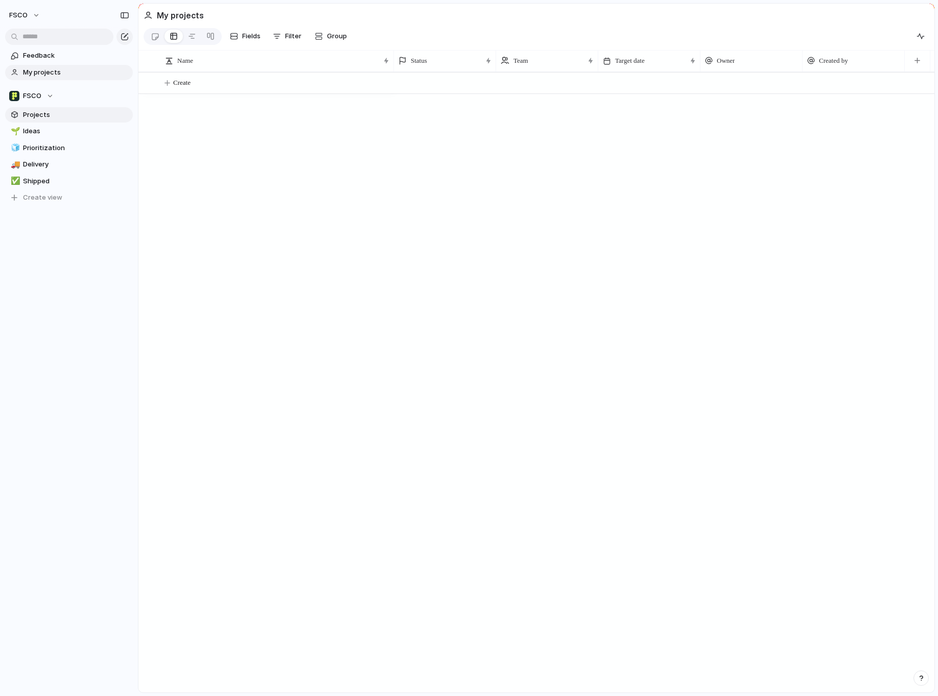
click at [40, 112] on span "Projects" at bounding box center [76, 115] width 106 height 10
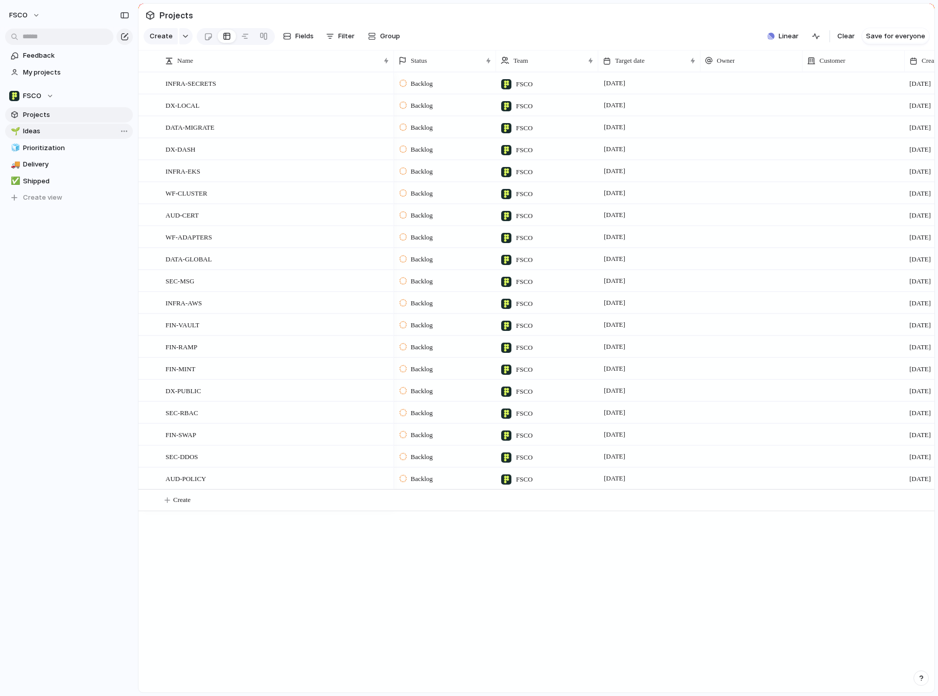
click at [40, 131] on span "Ideas" at bounding box center [76, 131] width 106 height 10
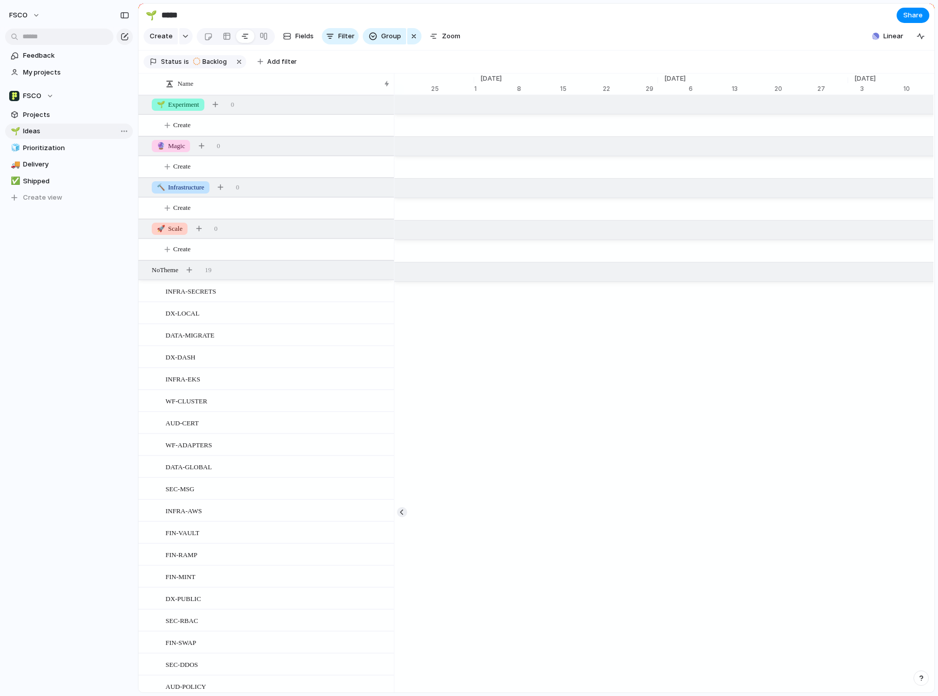
scroll to position [0, 6828]
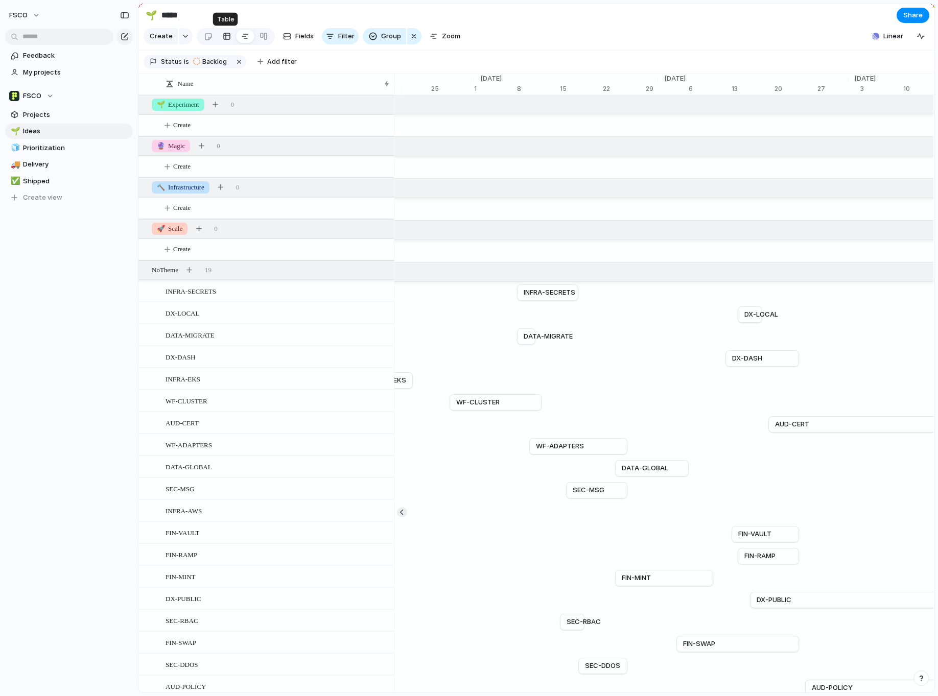
click at [225, 37] on div at bounding box center [227, 36] width 8 height 16
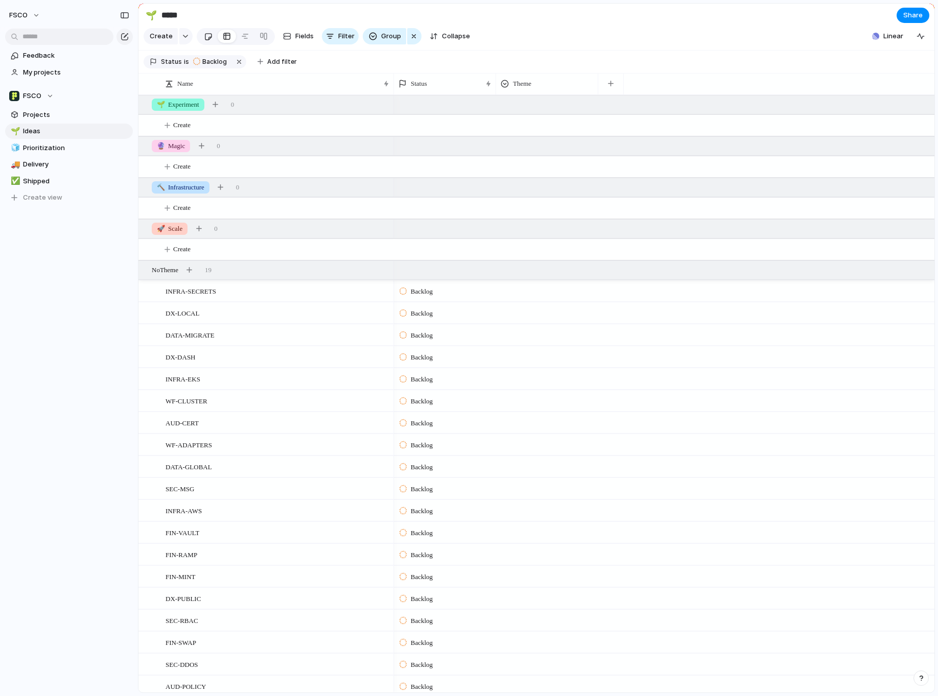
click at [211, 37] on link at bounding box center [208, 36] width 19 height 16
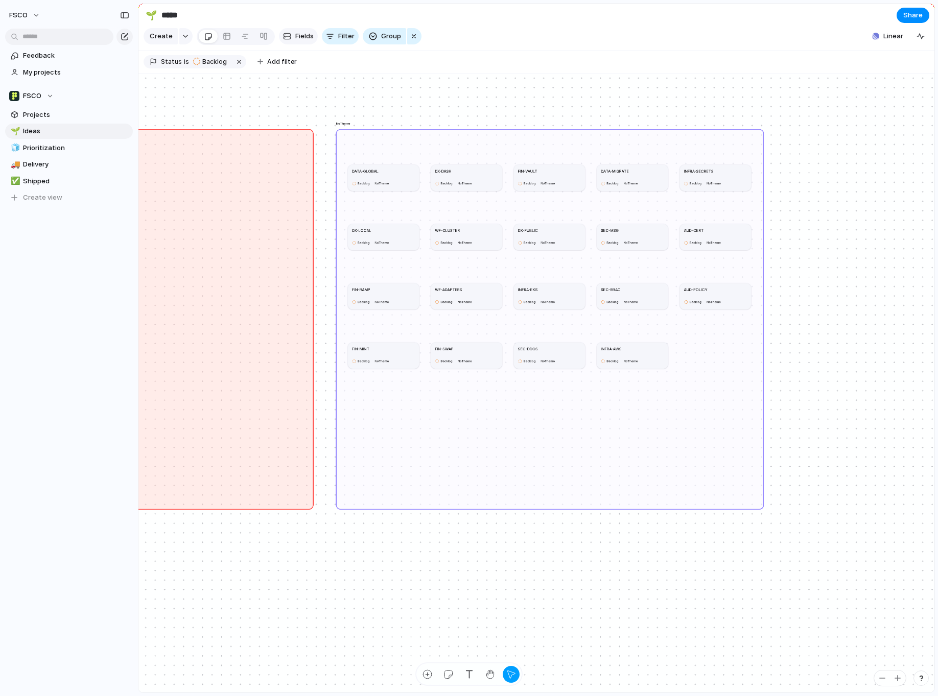
click at [297, 33] on span "Fields" at bounding box center [304, 36] width 18 height 10
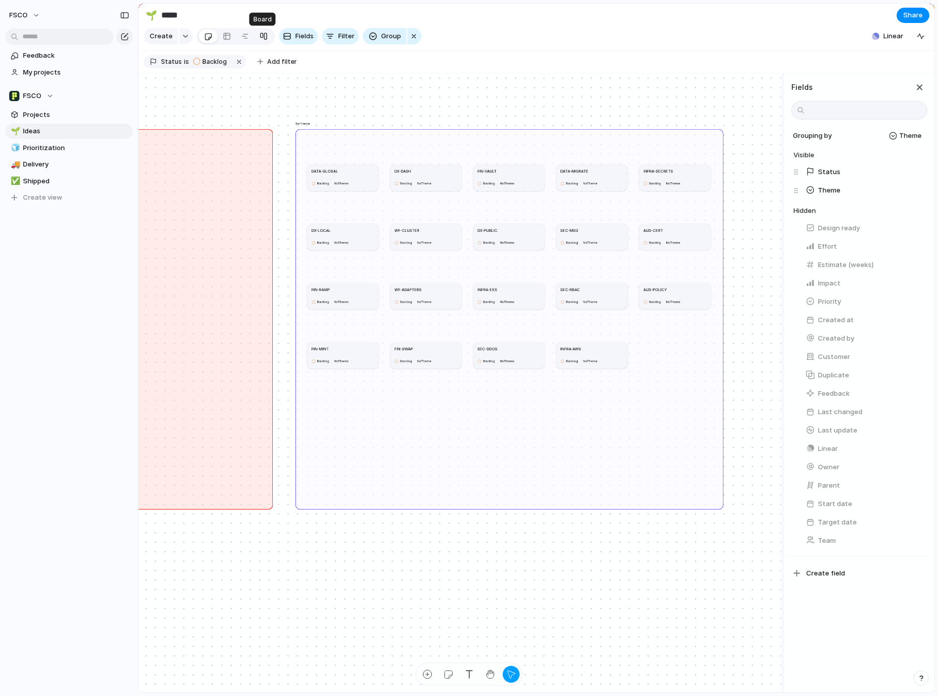
click at [257, 35] on link at bounding box center [263, 36] width 18 height 16
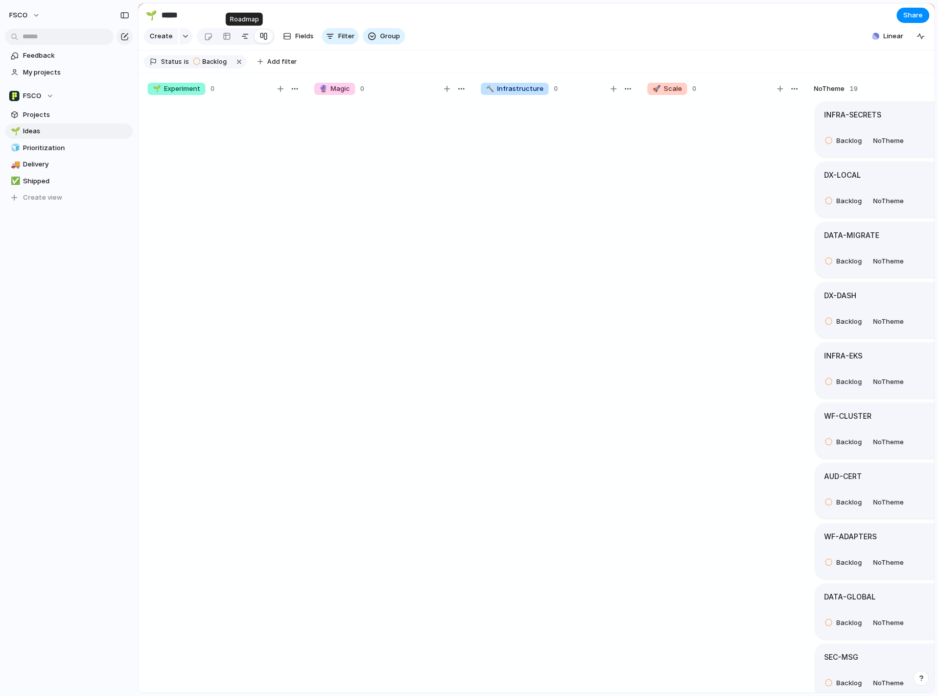
click at [242, 38] on div at bounding box center [245, 36] width 8 height 16
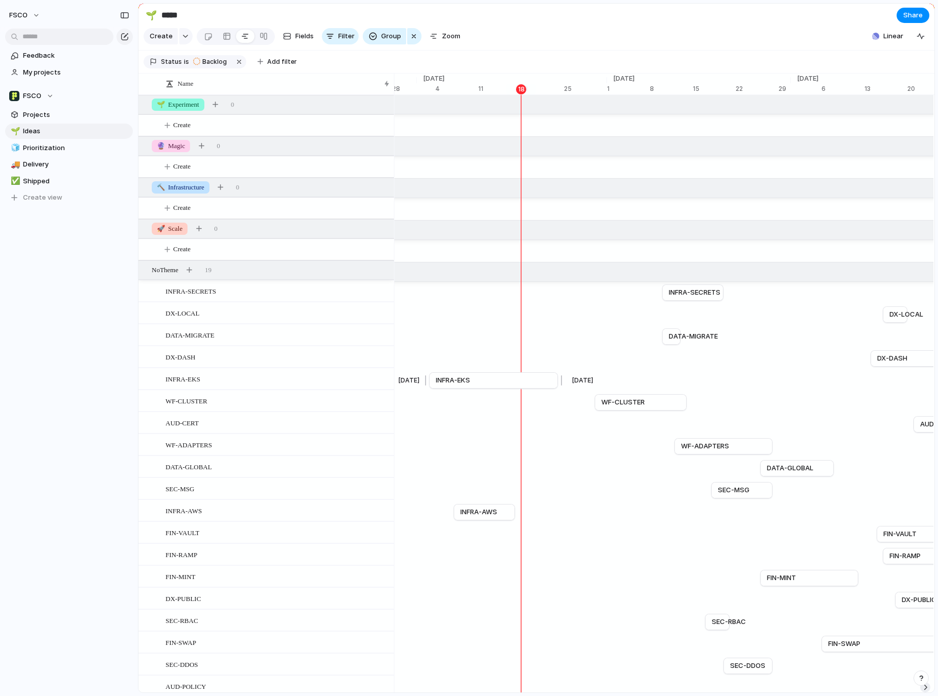
scroll to position [0, 6678]
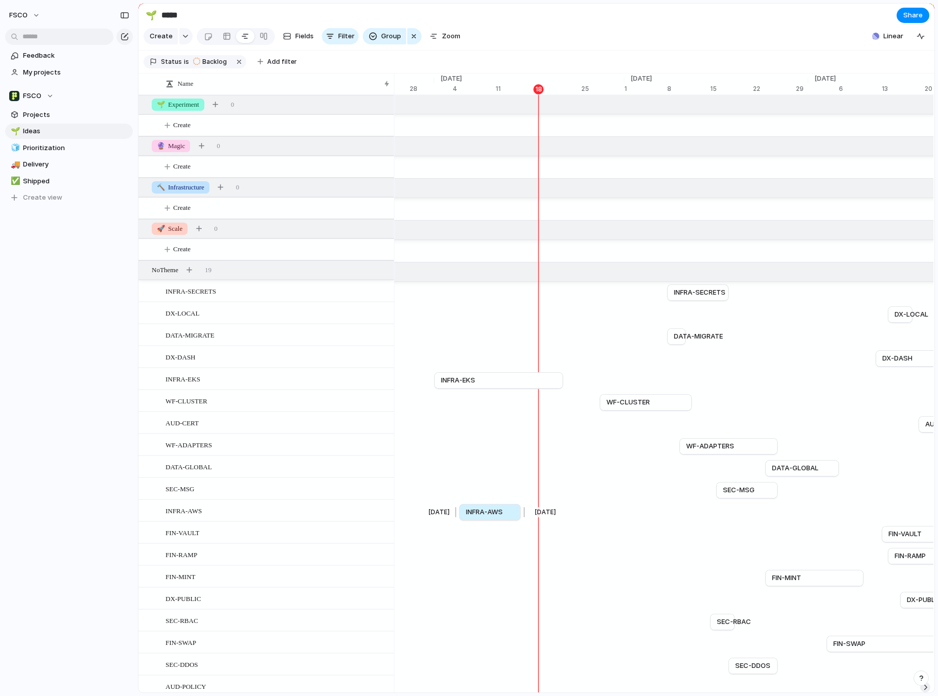
click at [499, 509] on span "INFRA-AWS" at bounding box center [484, 512] width 37 height 10
click at [499, 379] on link "INFRA-EKS" at bounding box center [498, 380] width 115 height 15
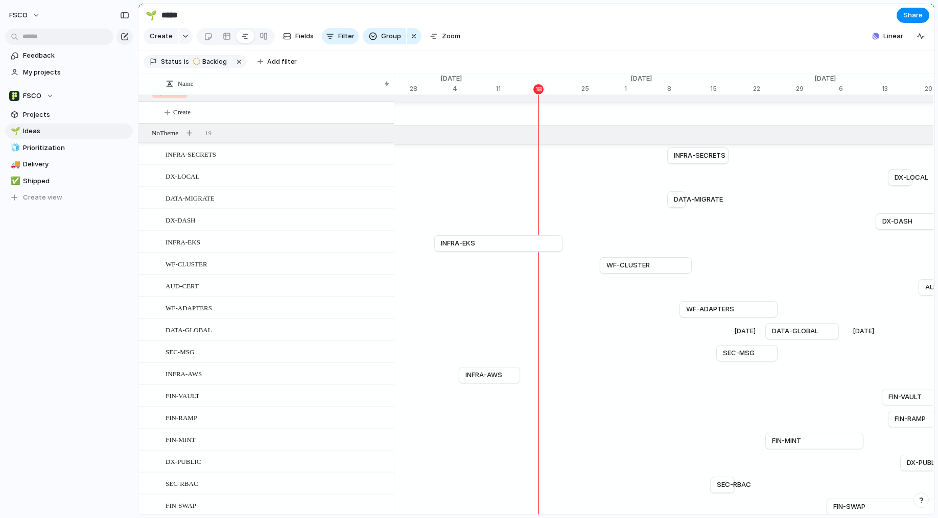
scroll to position [138, 0]
drag, startPoint x: 40, startPoint y: 287, endPoint x: 38, endPoint y: 255, distance: 32.2
click at [40, 286] on div "Feedback My projects FSCO Projects 🌱 Ideas 🧊 Prioritization 🚚 Delivery ✅ Shippe…" at bounding box center [69, 144] width 138 height 288
click at [36, 176] on link "✅ Shipped" at bounding box center [69, 181] width 128 height 15
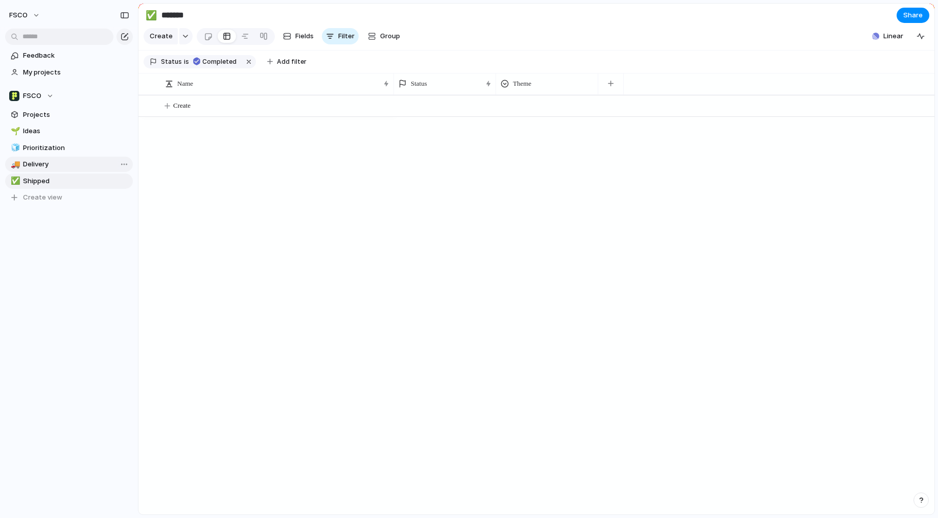
click at [33, 162] on span "Delivery" at bounding box center [76, 164] width 106 height 10
click at [39, 146] on span "Prioritization" at bounding box center [76, 148] width 106 height 10
type input "**********"
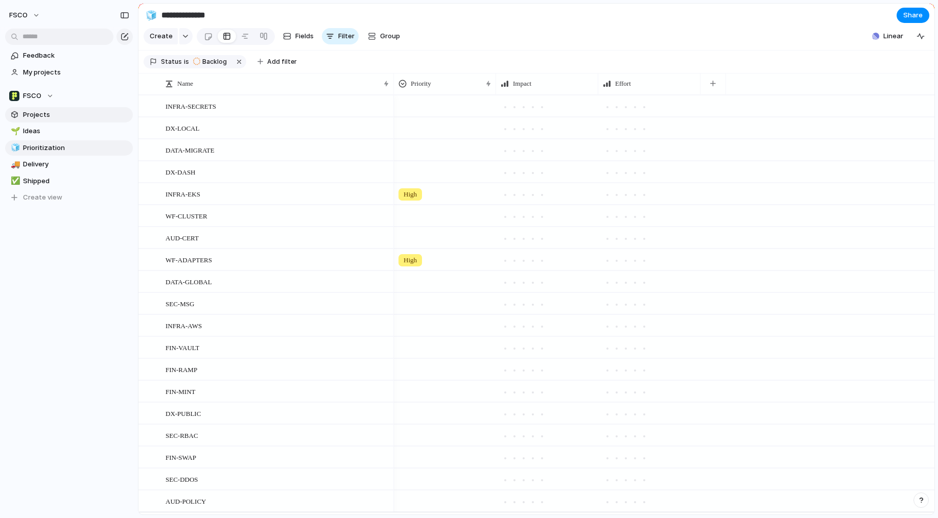
click at [43, 113] on span "Projects" at bounding box center [76, 115] width 106 height 10
